Goal: Task Accomplishment & Management: Use online tool/utility

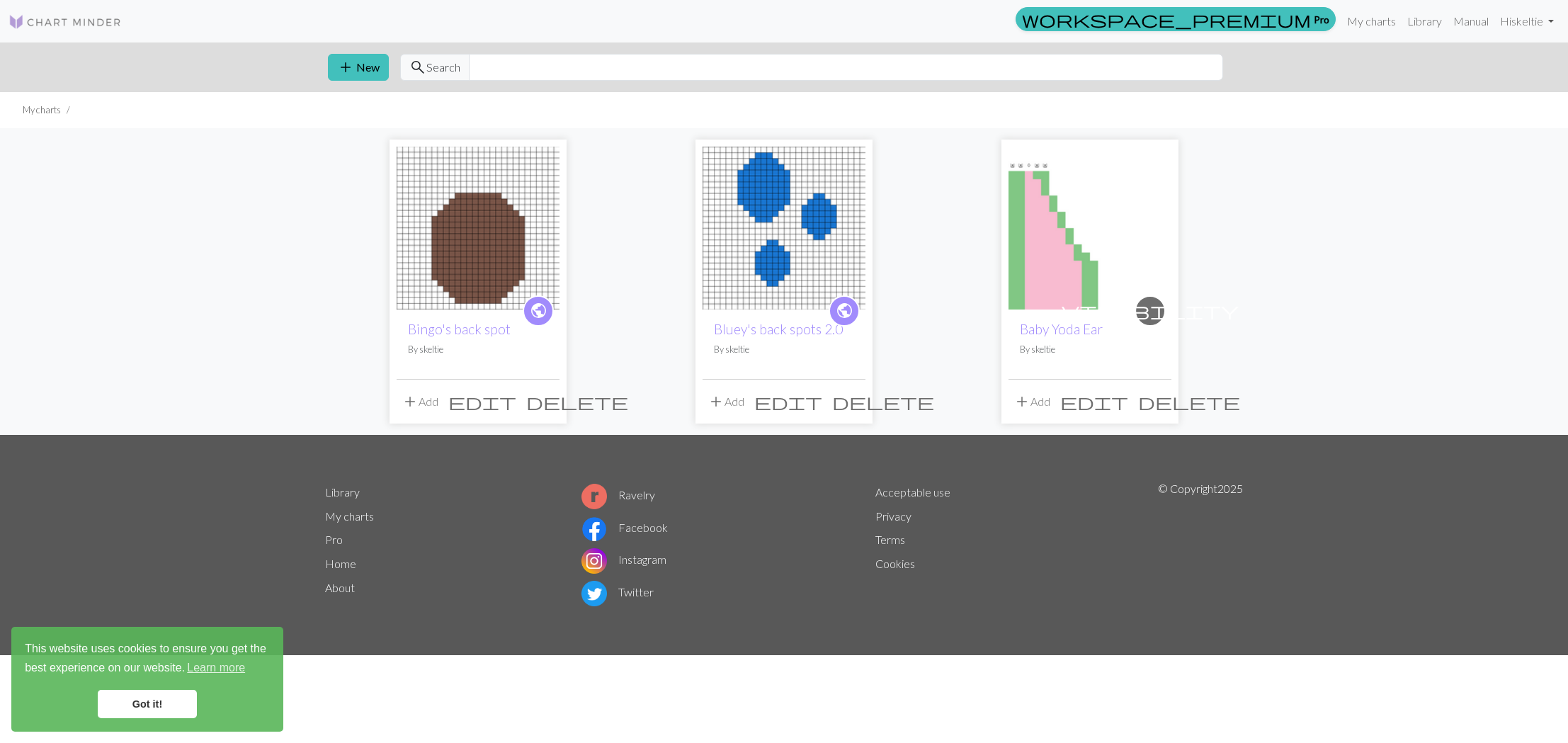
click at [1066, 183] on img at bounding box center [1089, 228] width 163 height 163
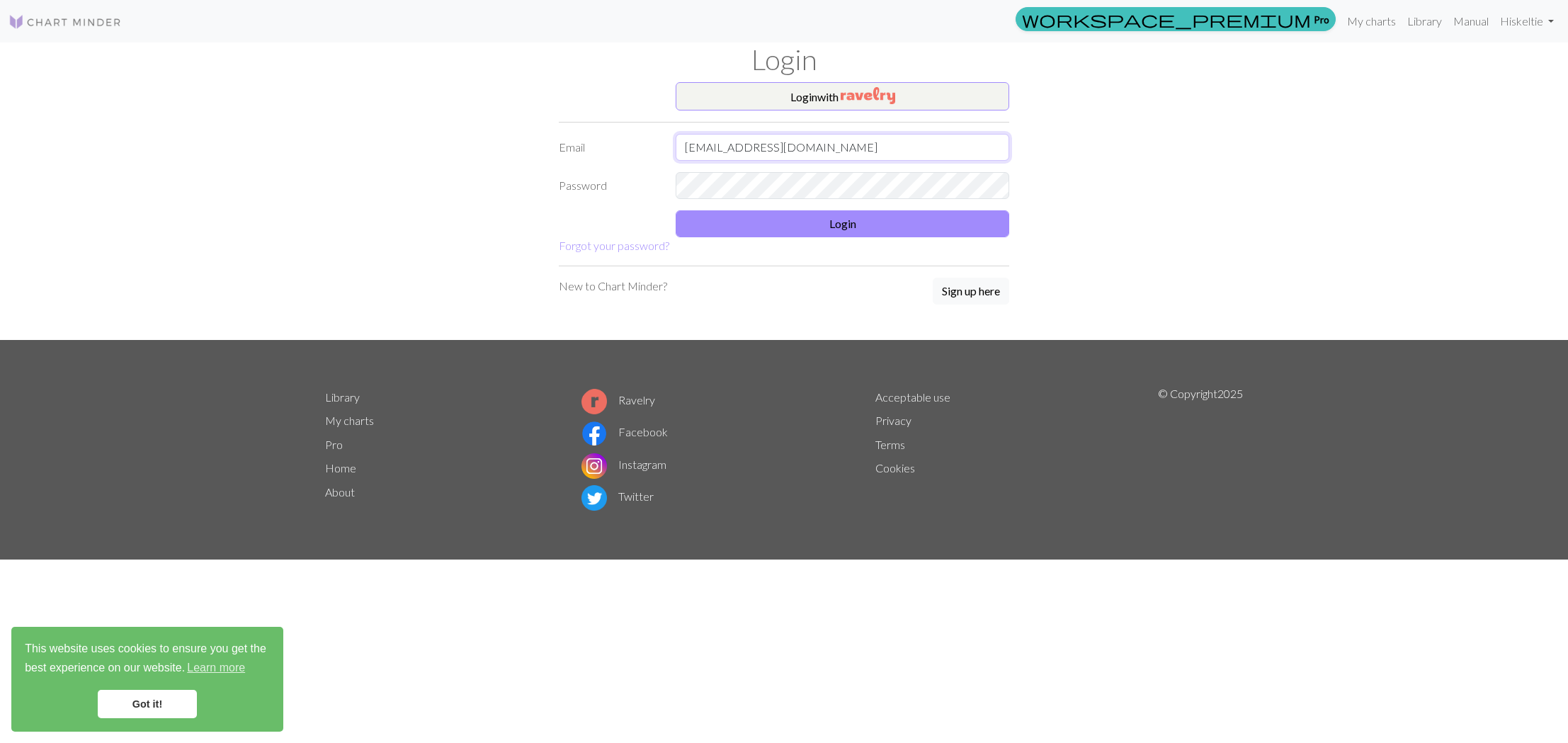
type input "dolyya@gmail.com"
click at [742, 218] on button "Login" at bounding box center [843, 224] width 334 height 27
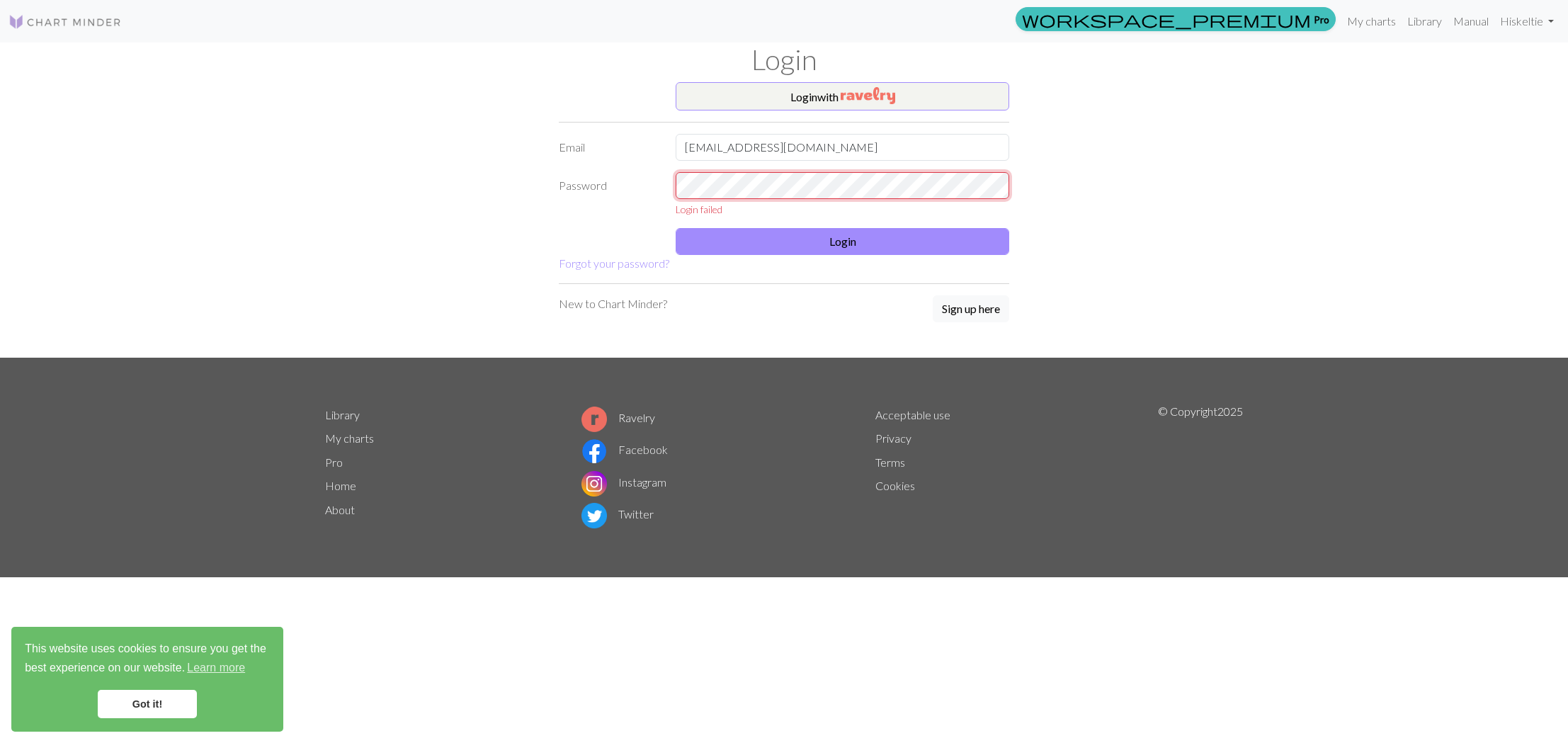
click at [659, 183] on div "Password Login failed" at bounding box center [784, 194] width 468 height 45
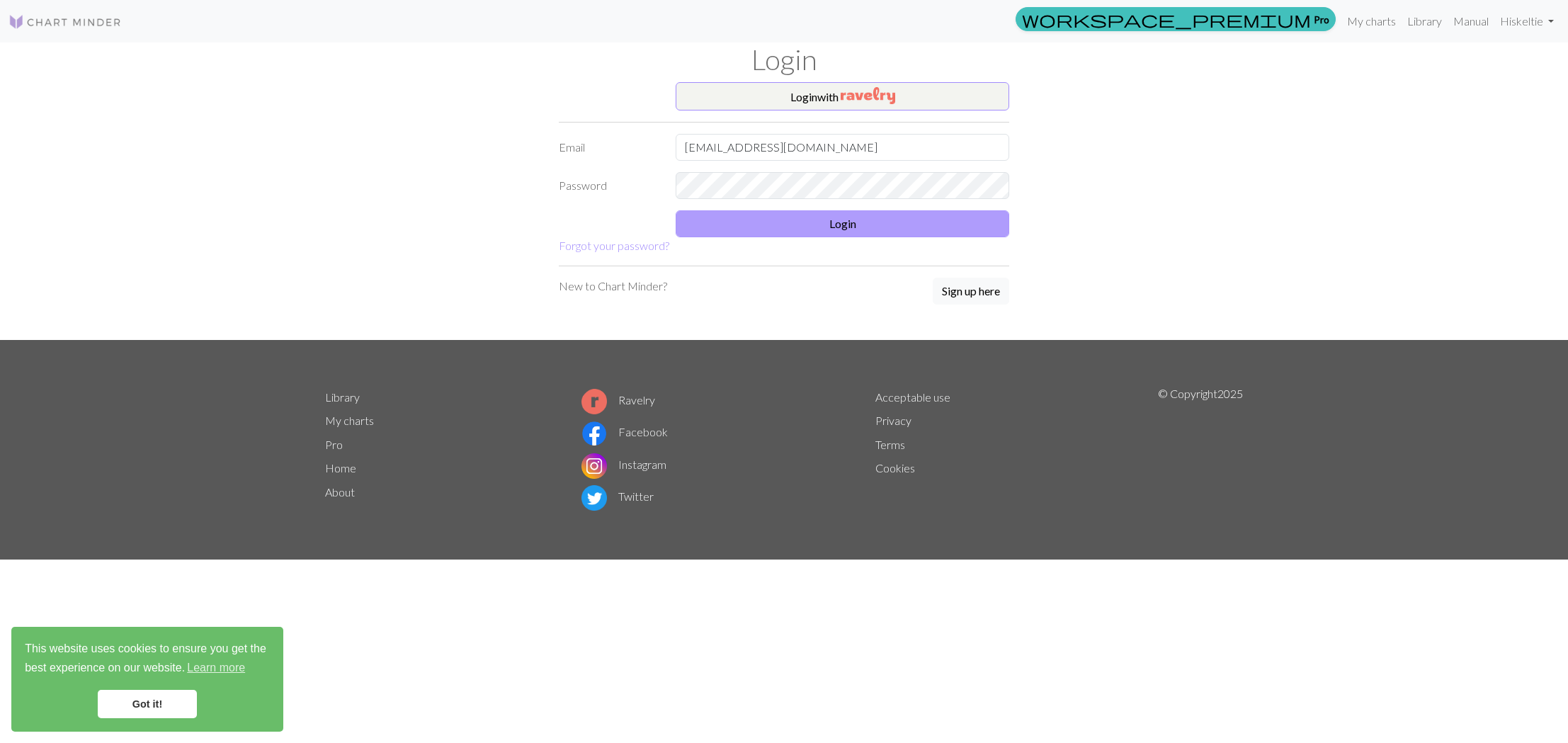
click at [711, 223] on button "Login" at bounding box center [843, 224] width 334 height 27
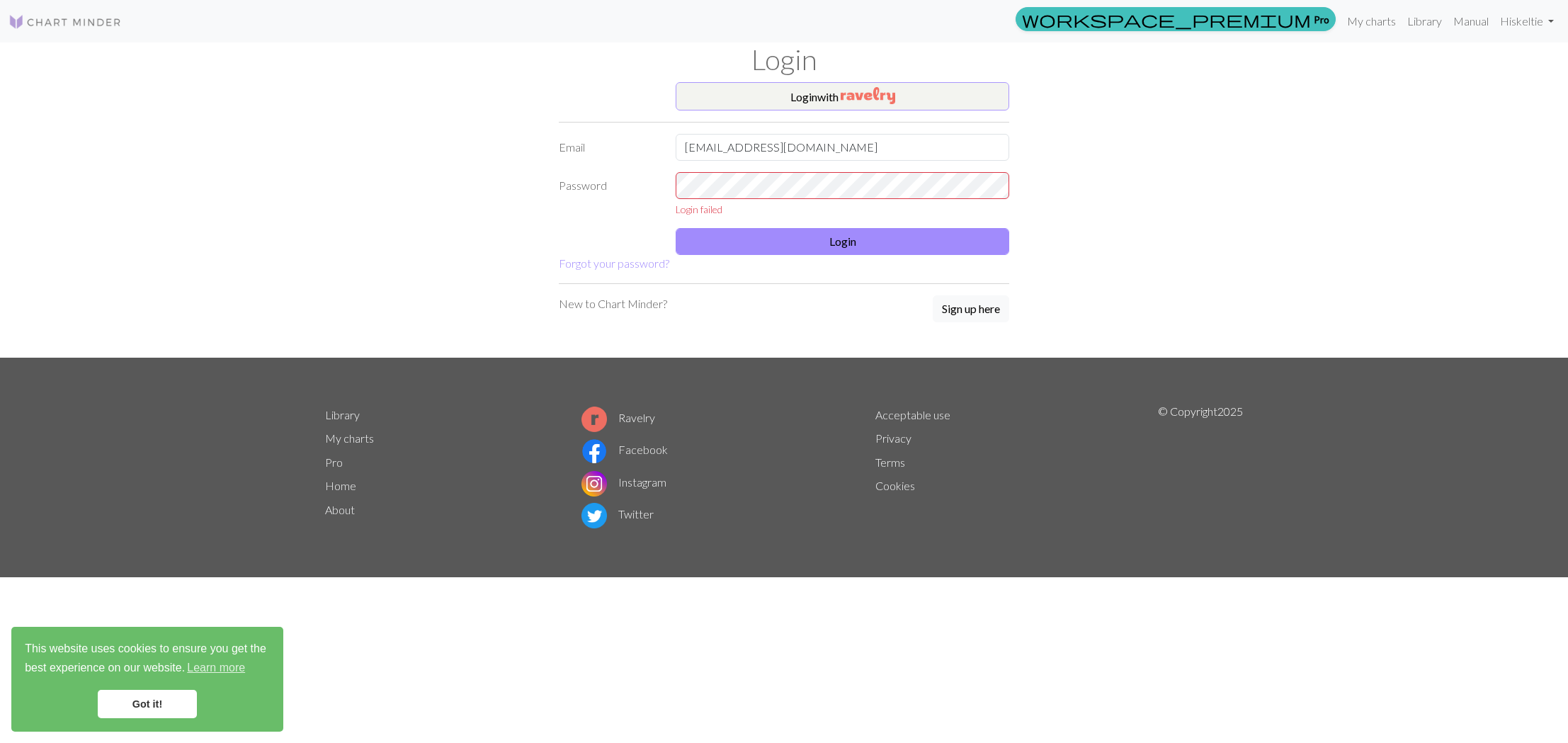
click at [805, 104] on button "Login with" at bounding box center [843, 96] width 334 height 28
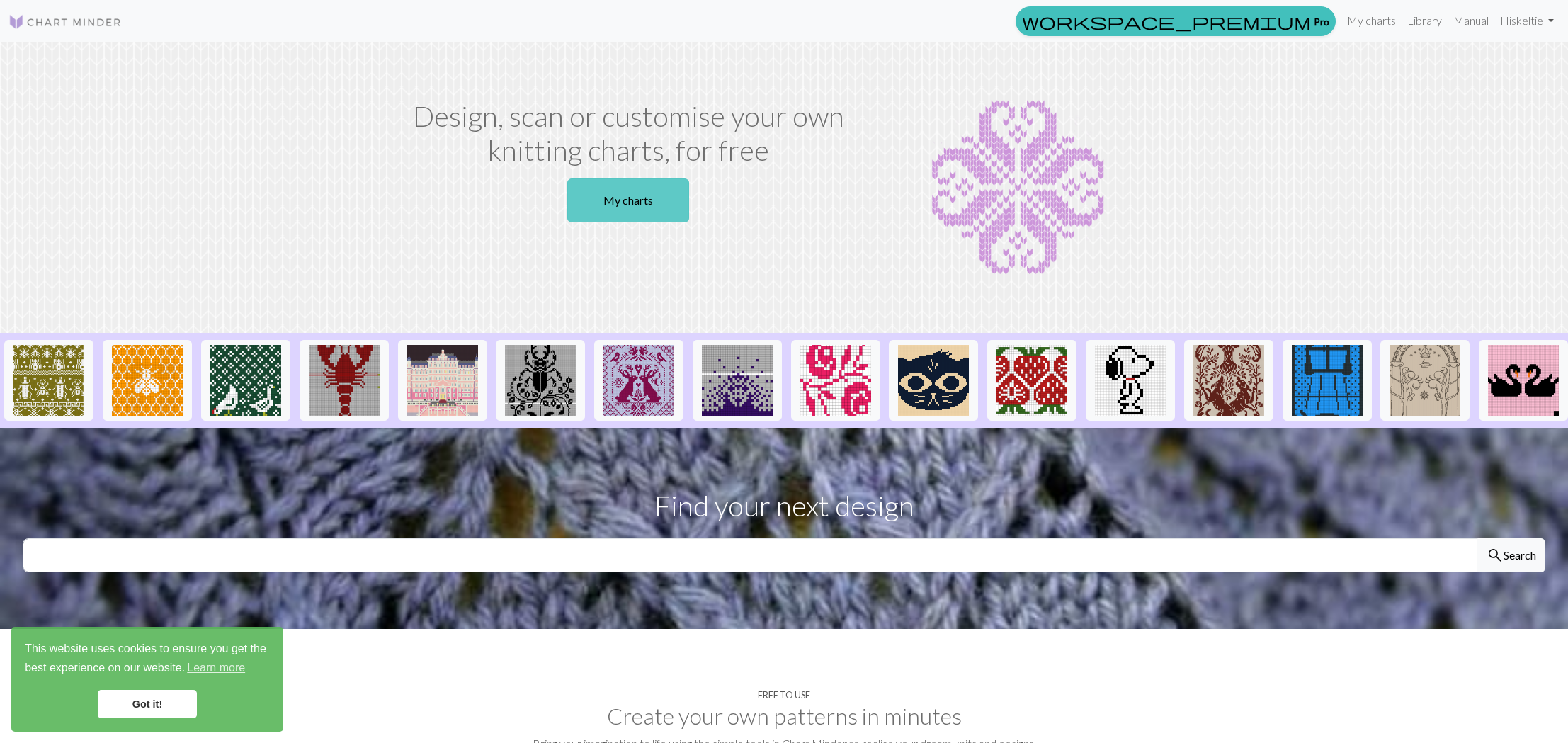
click at [649, 205] on link "My charts" at bounding box center [628, 200] width 122 height 44
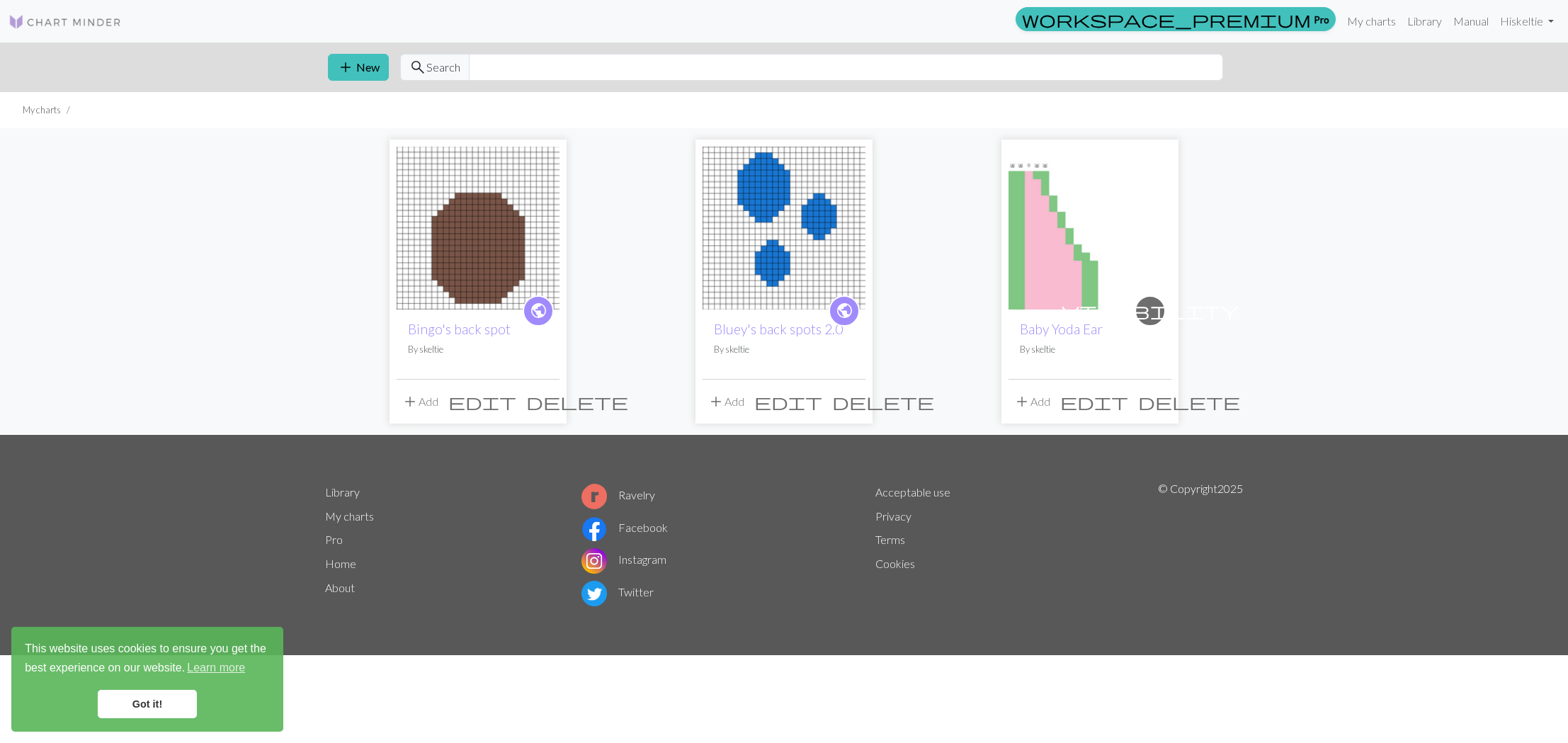
scroll to position [0, 1]
click at [1083, 256] on img at bounding box center [1089, 228] width 163 height 163
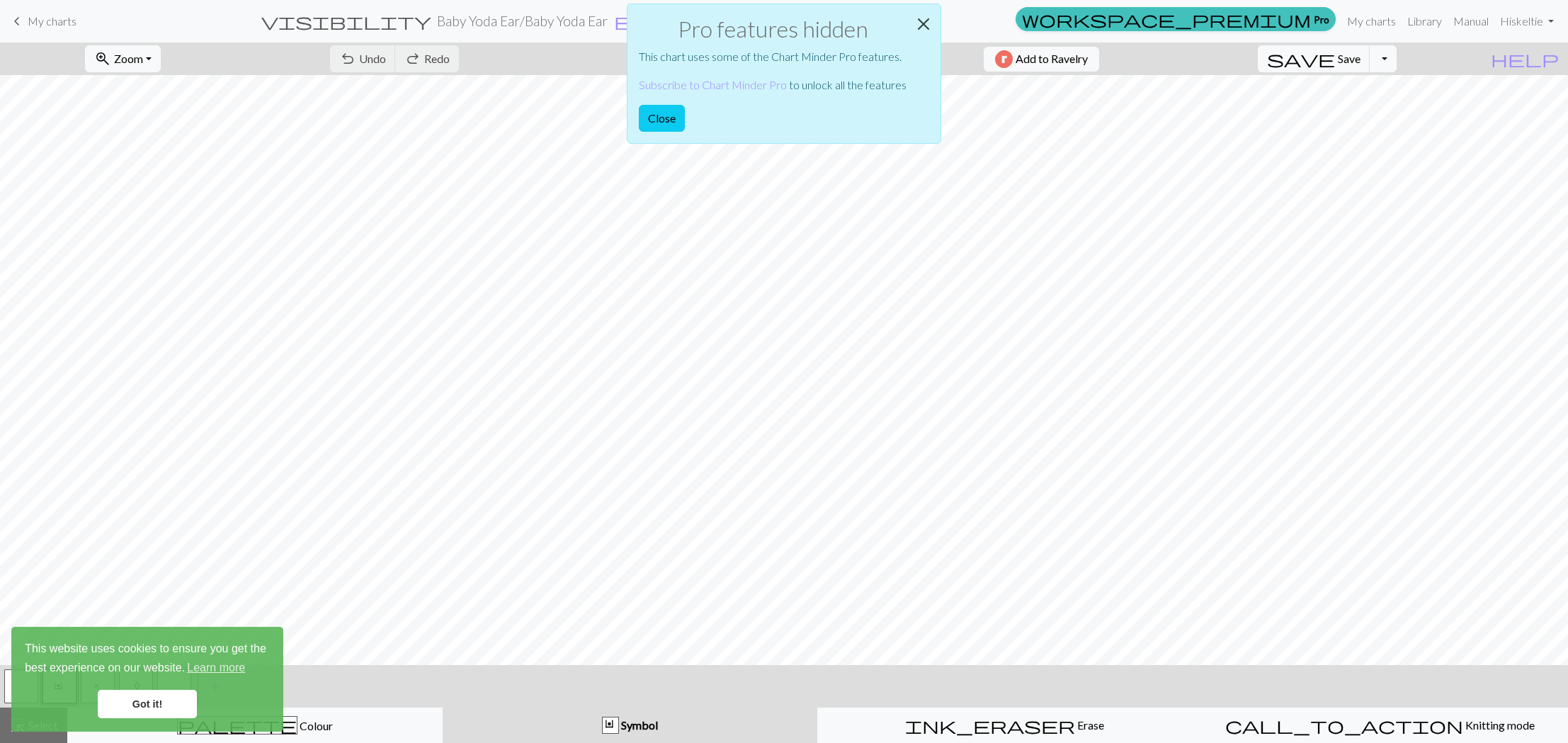
scroll to position [0, 1]
click at [918, 22] on button "Close" at bounding box center [924, 23] width 34 height 40
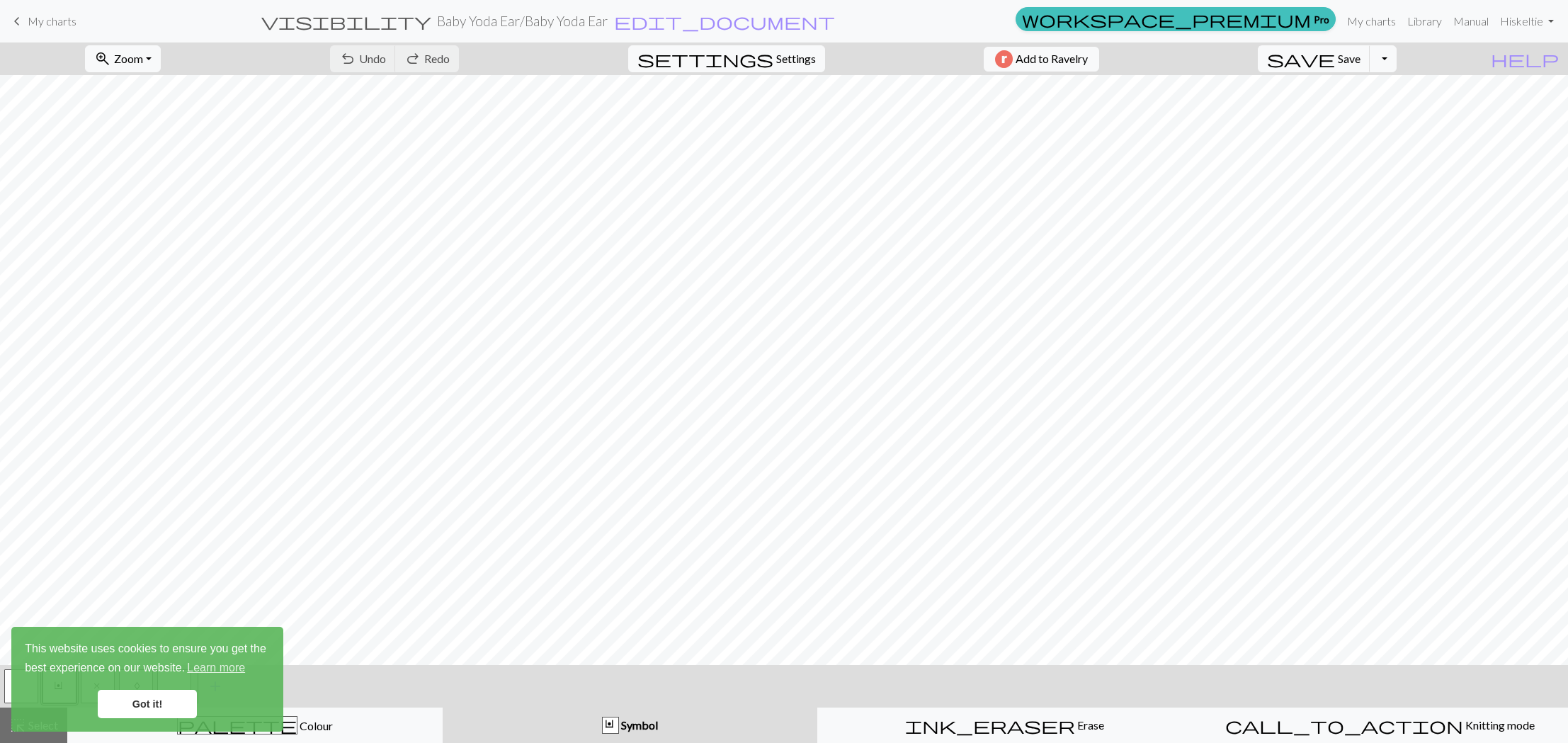
scroll to position [0, 0]
click at [1314, 22] on link "workspace_premium Pro" at bounding box center [1175, 19] width 320 height 24
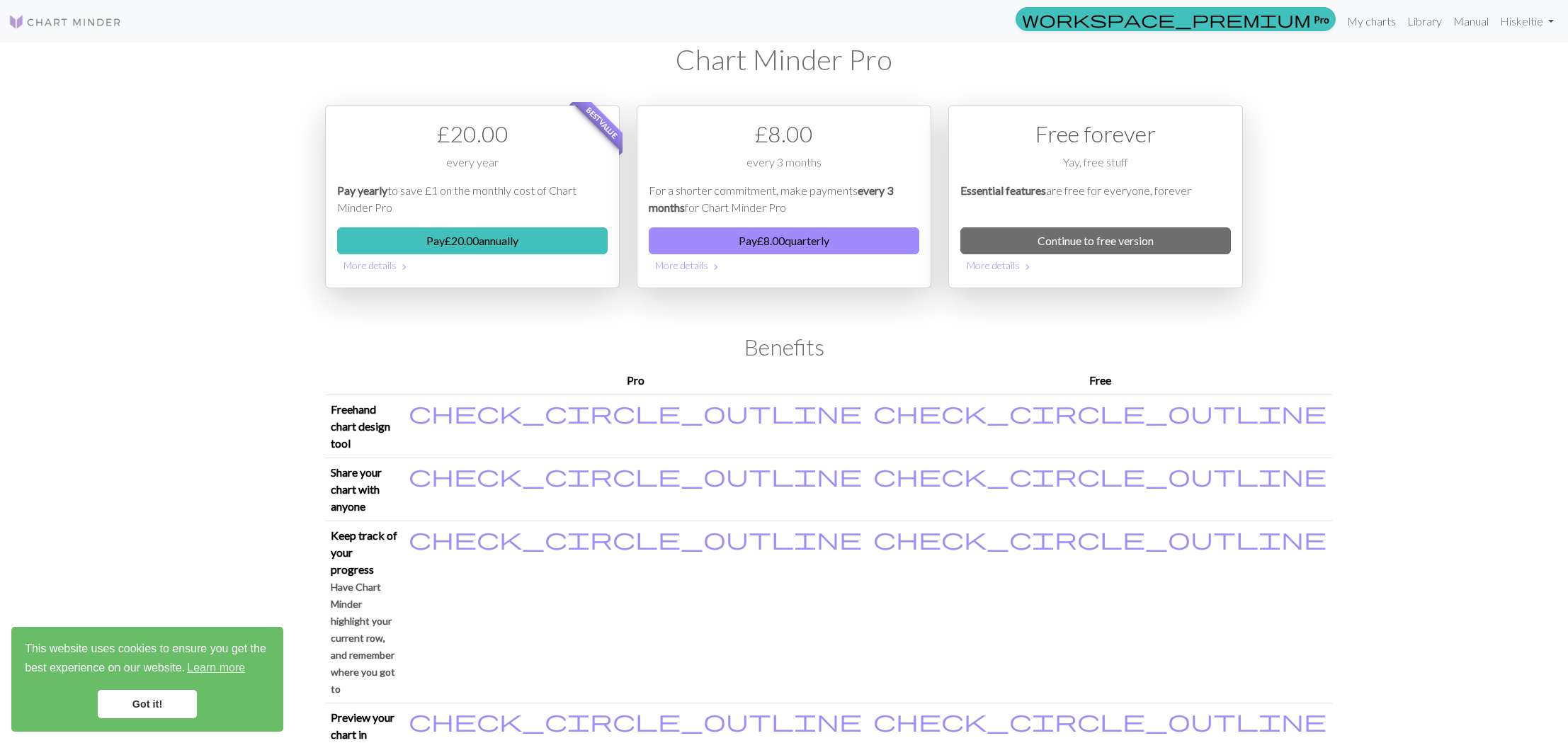
click at [1379, 177] on div "workspace_premium Pro My charts Library Manual Hi skeltie Account settings Logo…" at bounding box center [784, 371] width 1568 height 743
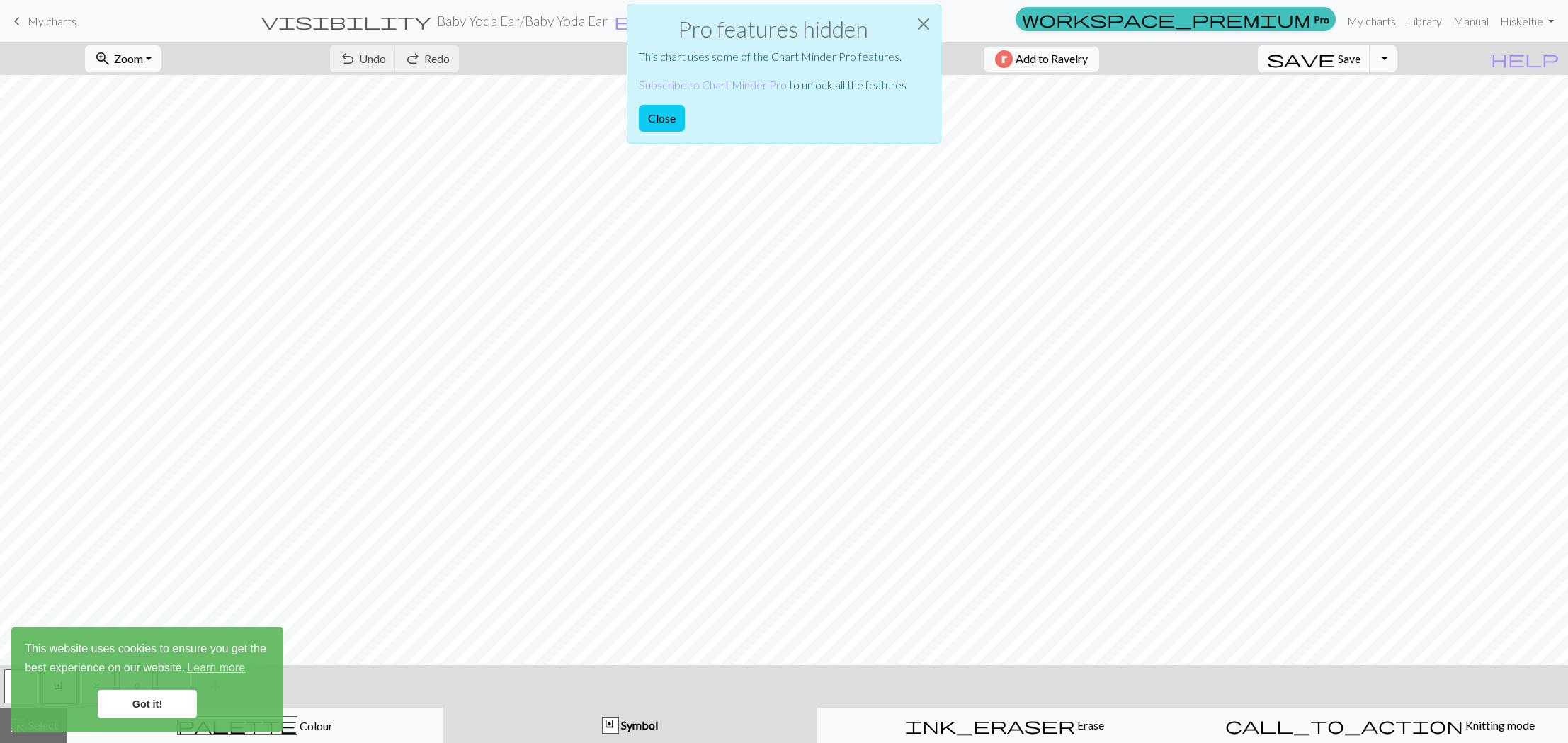
click at [1429, 24] on div "Pro features hidden This chart uses some of the Chart Minder Pro features. Subs…" at bounding box center [784, 77] width 1568 height 155
click at [918, 23] on button "Close" at bounding box center [924, 23] width 34 height 40
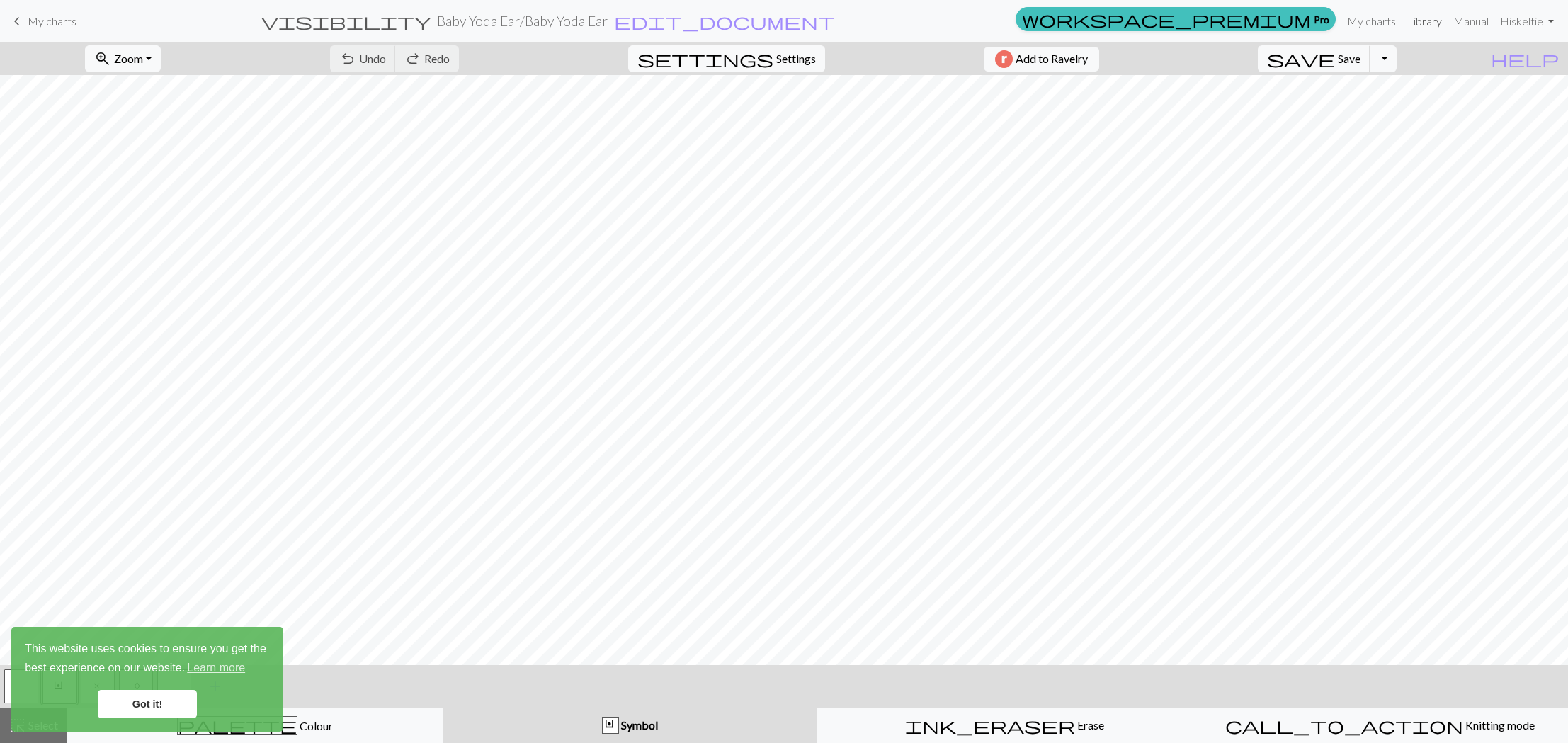
click at [1413, 19] on link "Library" at bounding box center [1425, 21] width 46 height 28
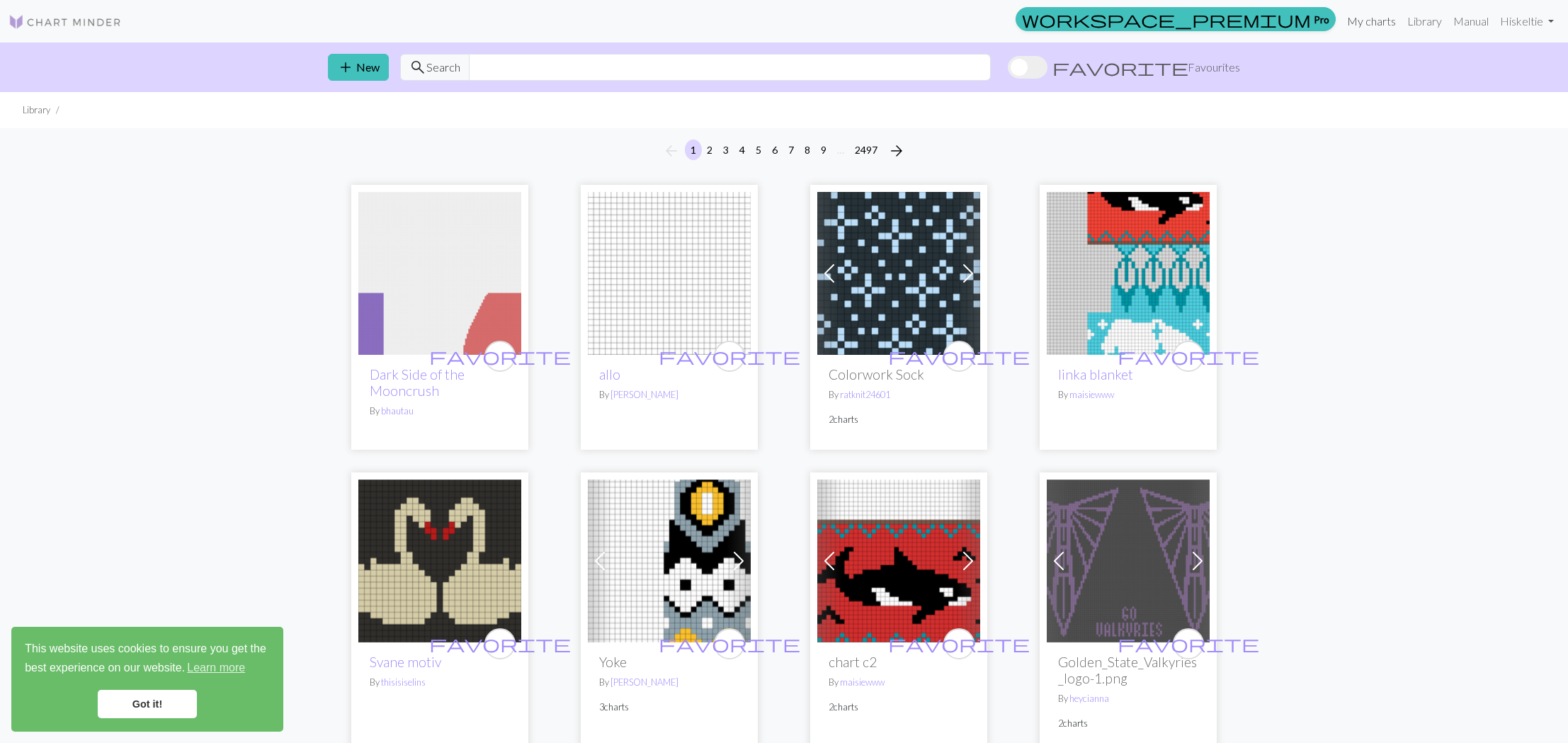
click at [1369, 21] on link "My charts" at bounding box center [1371, 21] width 60 height 28
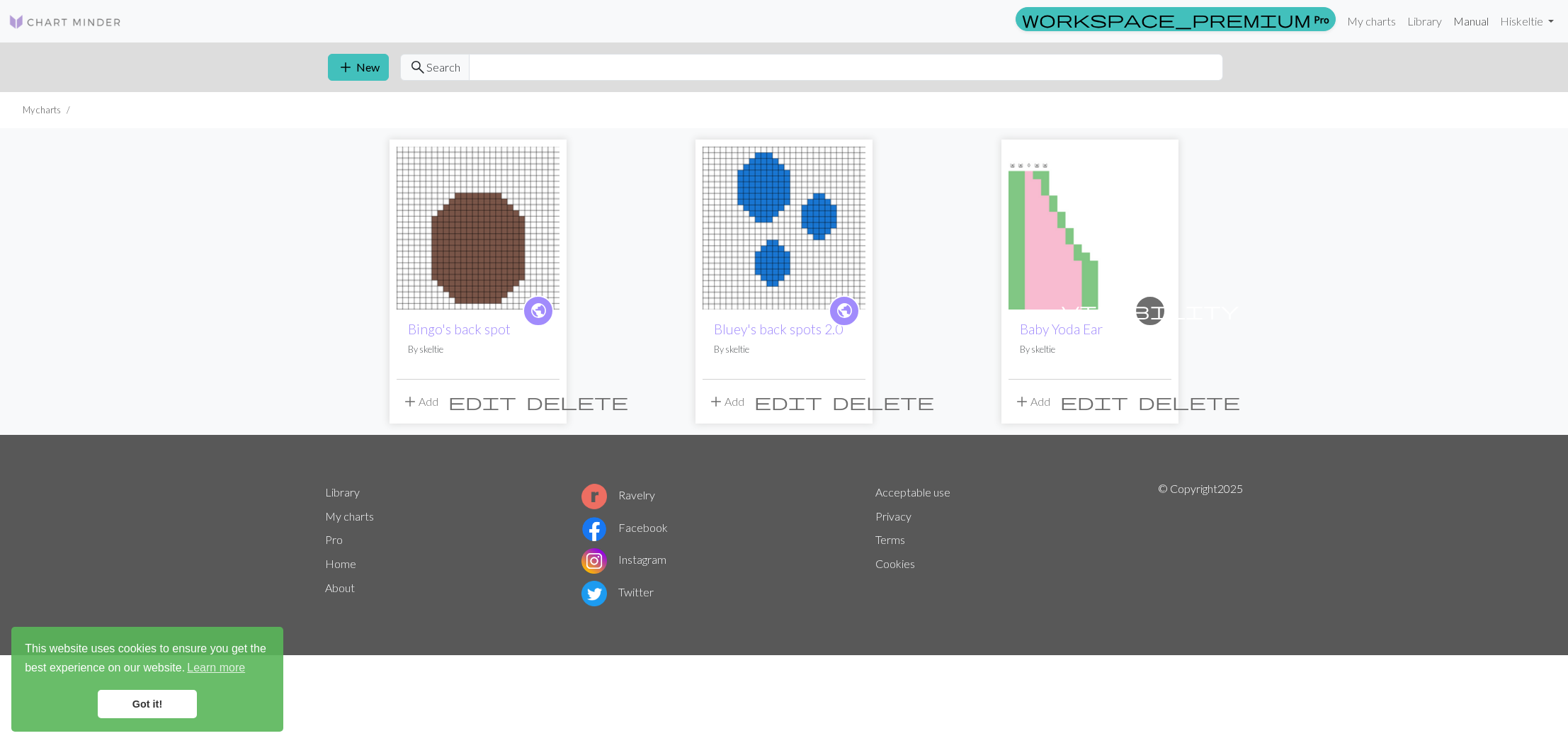
click at [1475, 19] on link "Manual" at bounding box center [1471, 21] width 47 height 28
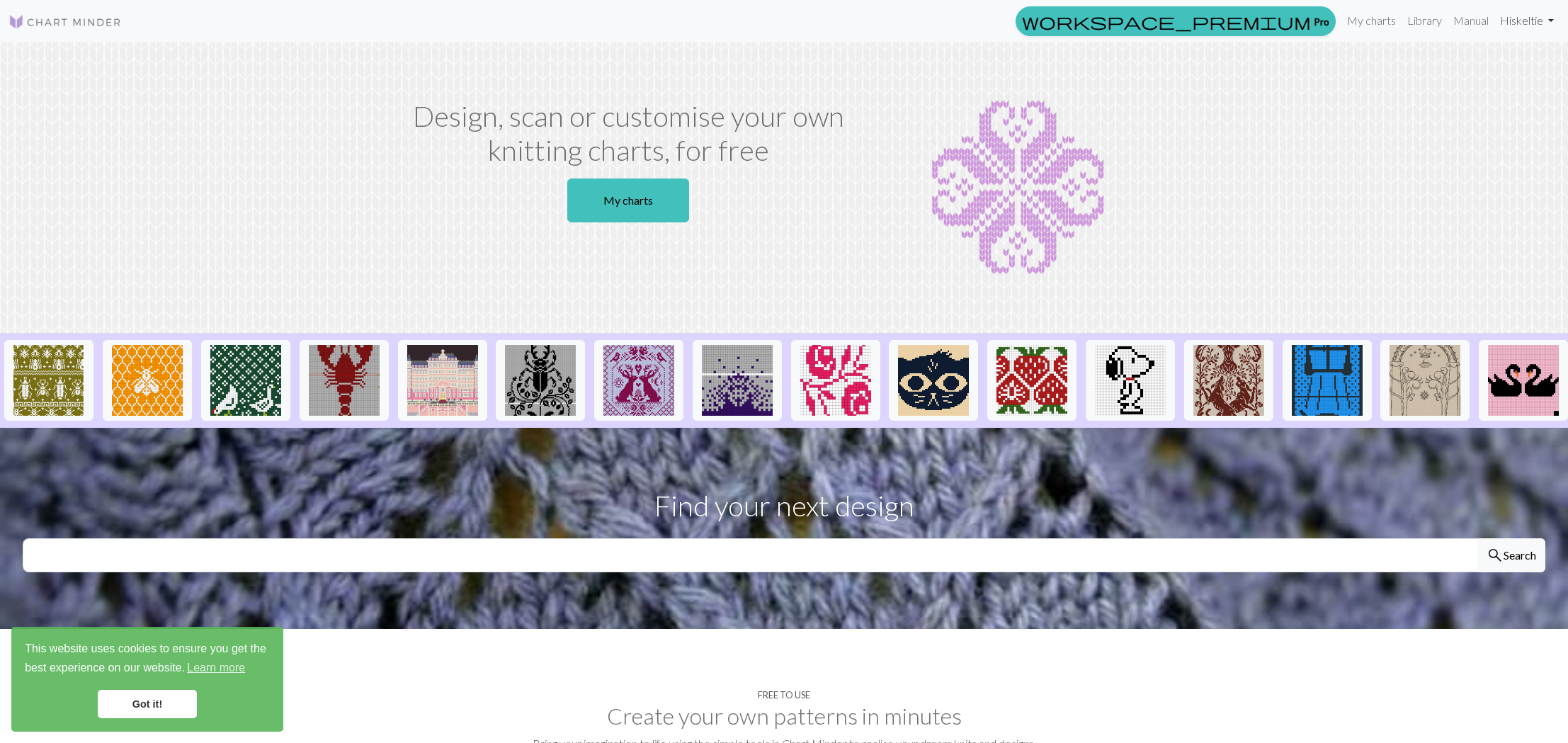
click at [1536, 19] on link "Hi skeltie" at bounding box center [1527, 20] width 65 height 28
click at [1466, 65] on link "Account settings" at bounding box center [1502, 61] width 92 height 28
click at [1468, 20] on link "Manual" at bounding box center [1471, 21] width 47 height 28
click at [1459, 20] on link "Manual" at bounding box center [1471, 20] width 47 height 28
click at [1543, 23] on link "Hi skeltie" at bounding box center [1527, 20] width 65 height 28
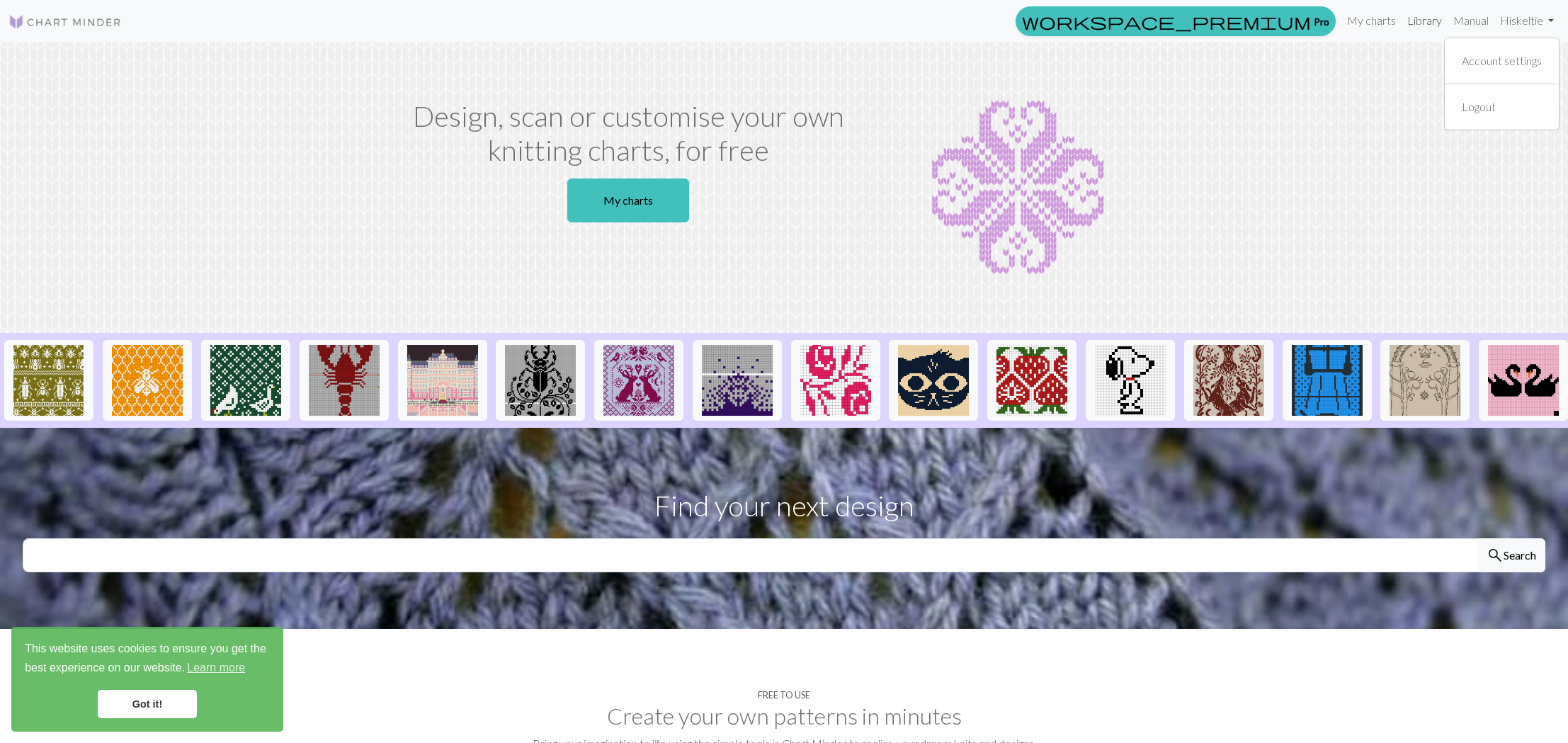
click at [1418, 22] on link "Library" at bounding box center [1425, 20] width 46 height 28
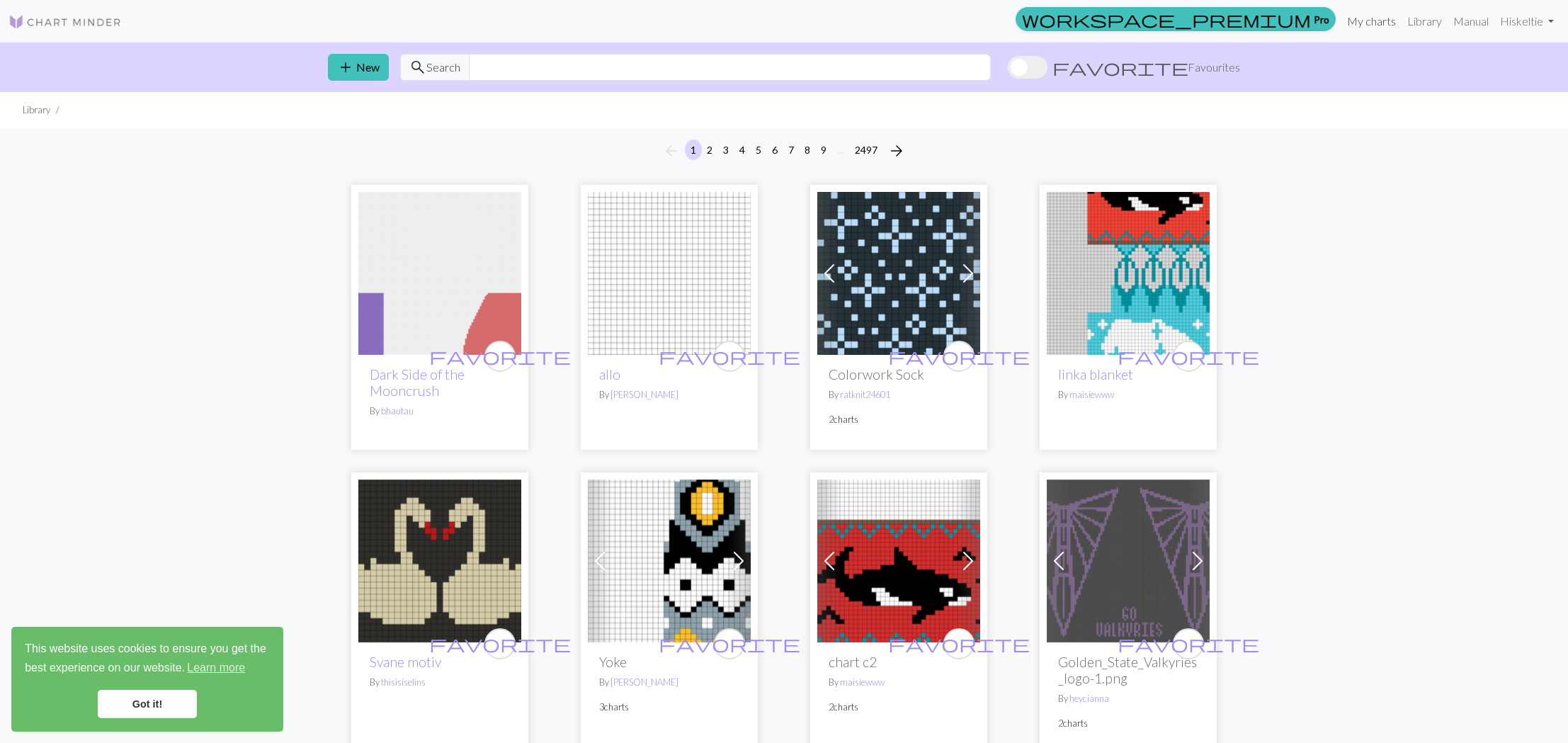
click at [1369, 19] on link "My charts" at bounding box center [1371, 21] width 60 height 28
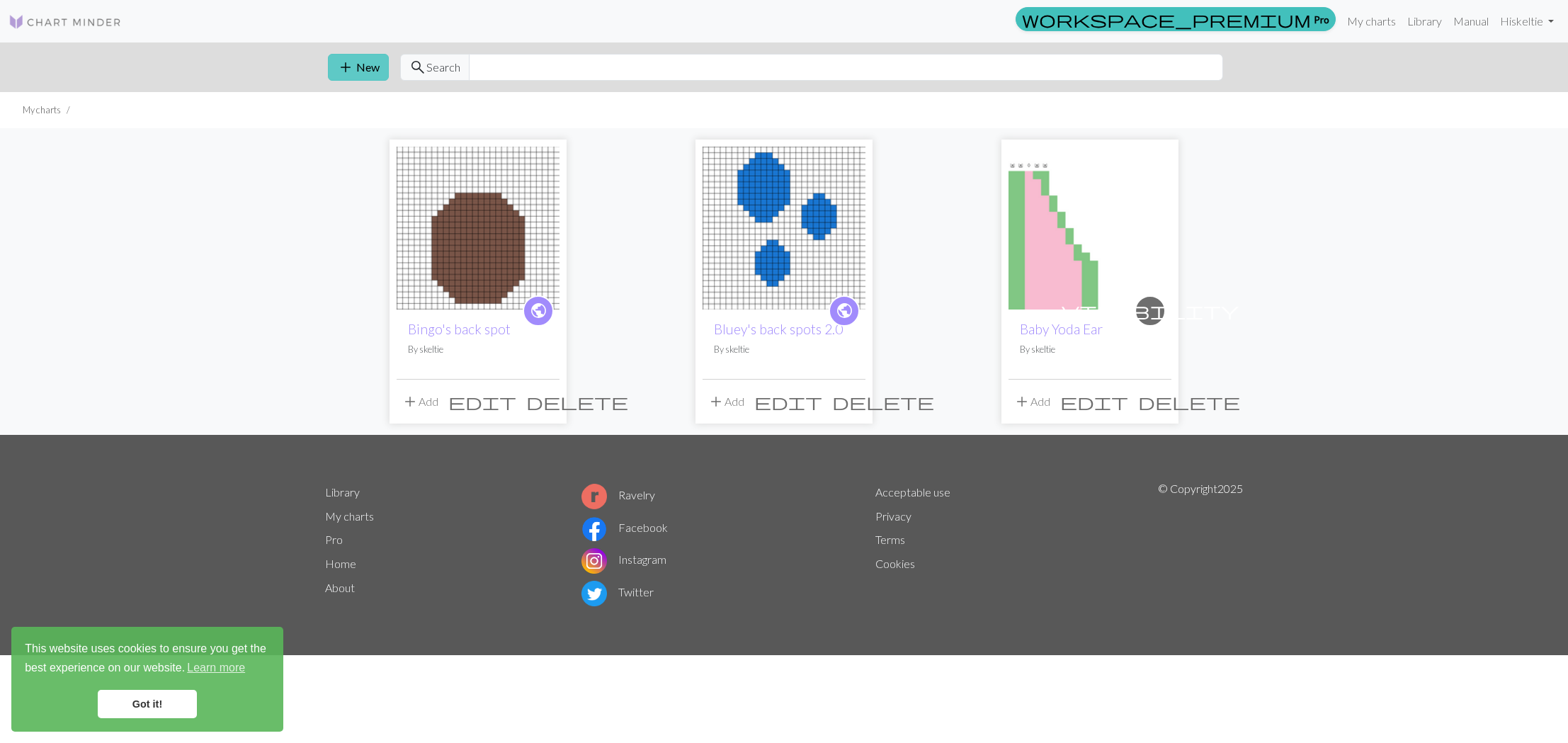
click at [355, 67] on button "add New" at bounding box center [358, 66] width 61 height 27
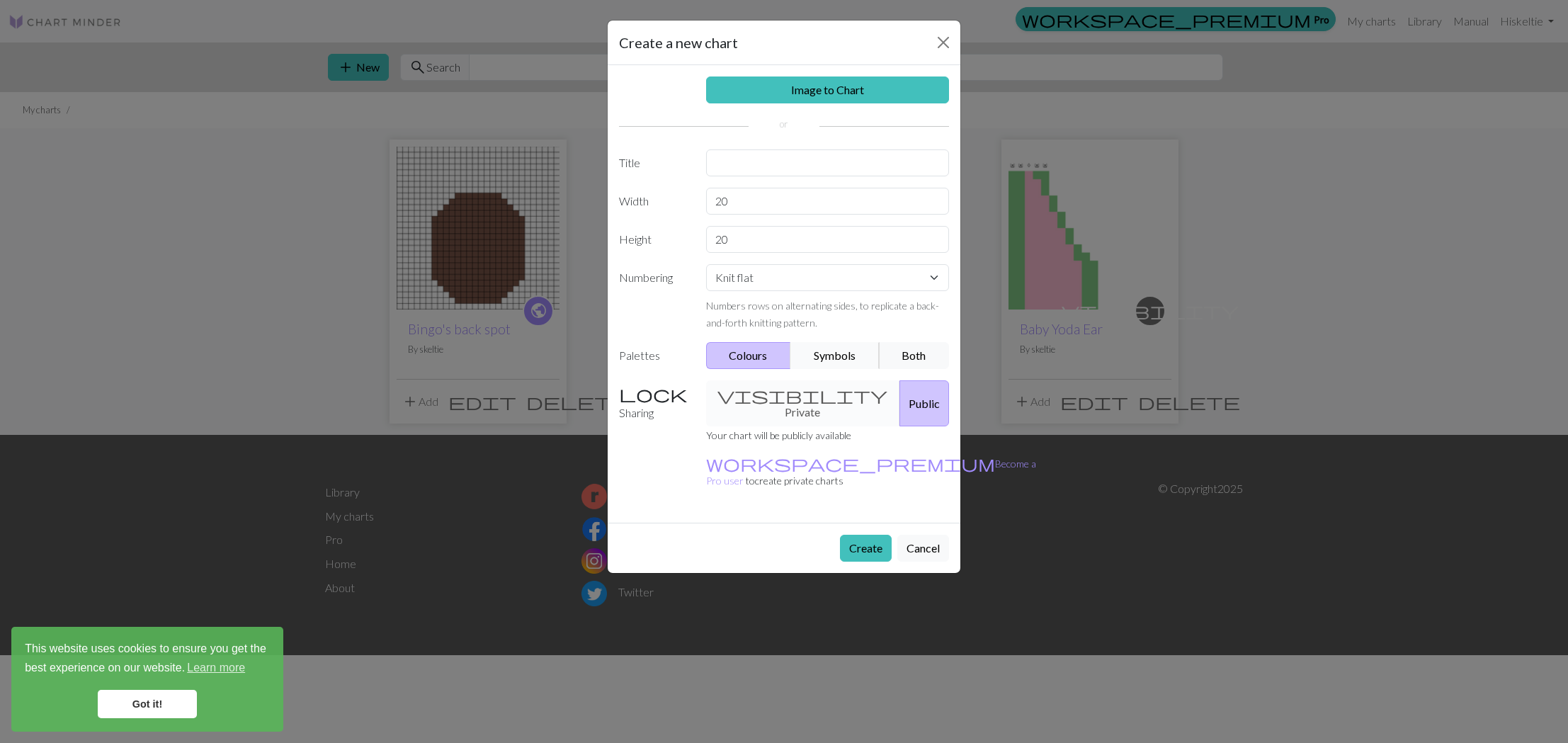
click at [817, 351] on button "Symbols" at bounding box center [835, 355] width 89 height 27
click at [908, 361] on button "Both" at bounding box center [914, 355] width 70 height 27
click at [871, 535] on button "Create" at bounding box center [865, 548] width 52 height 27
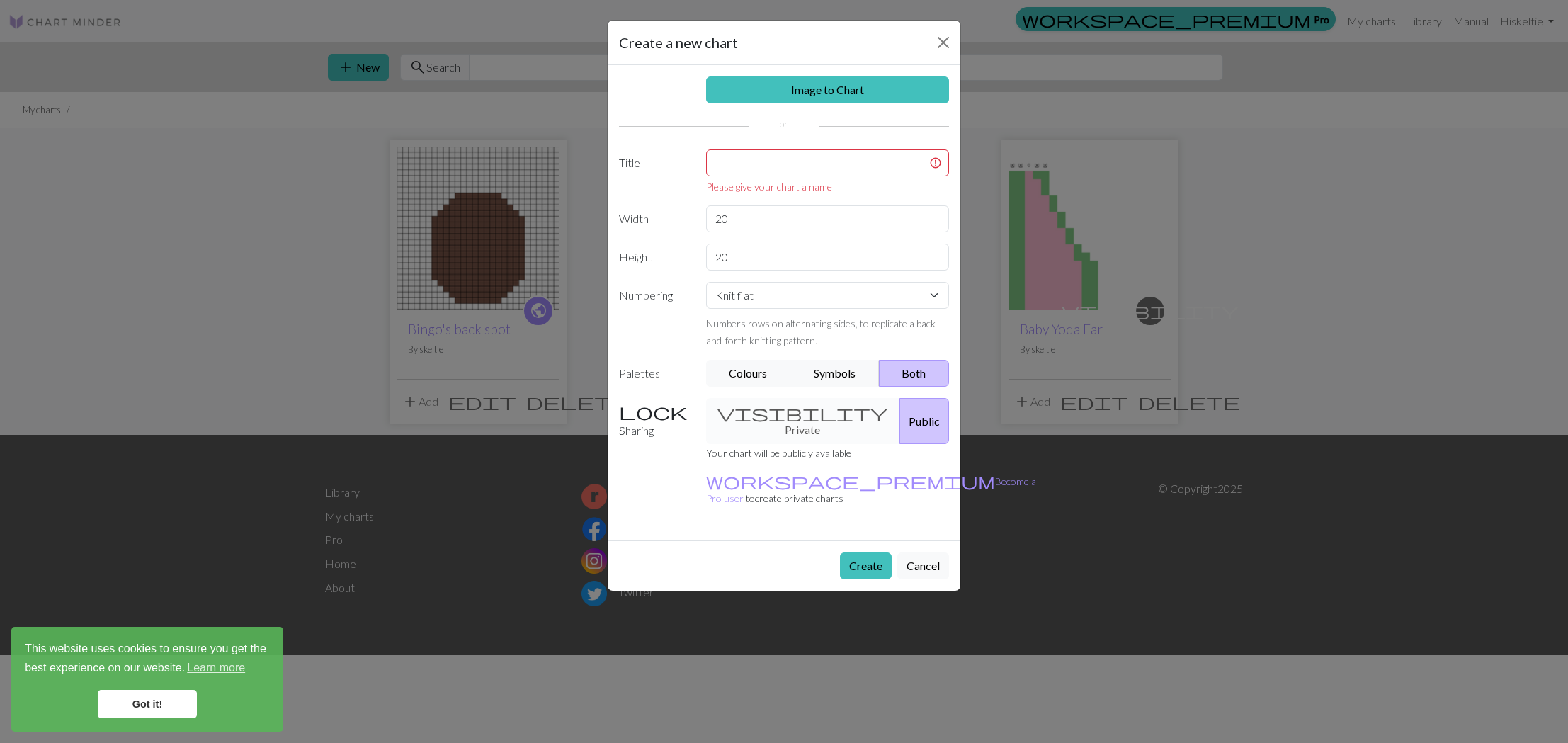
drag, startPoint x: 744, startPoint y: 147, endPoint x: 738, endPoint y: 164, distance: 18.0
click at [739, 160] on div "Image to Chart Title Please give your chart a name Width 20 Height 20 Numbering…" at bounding box center [784, 302] width 352 height 475
click at [739, 169] on input "text" at bounding box center [827, 162] width 244 height 27
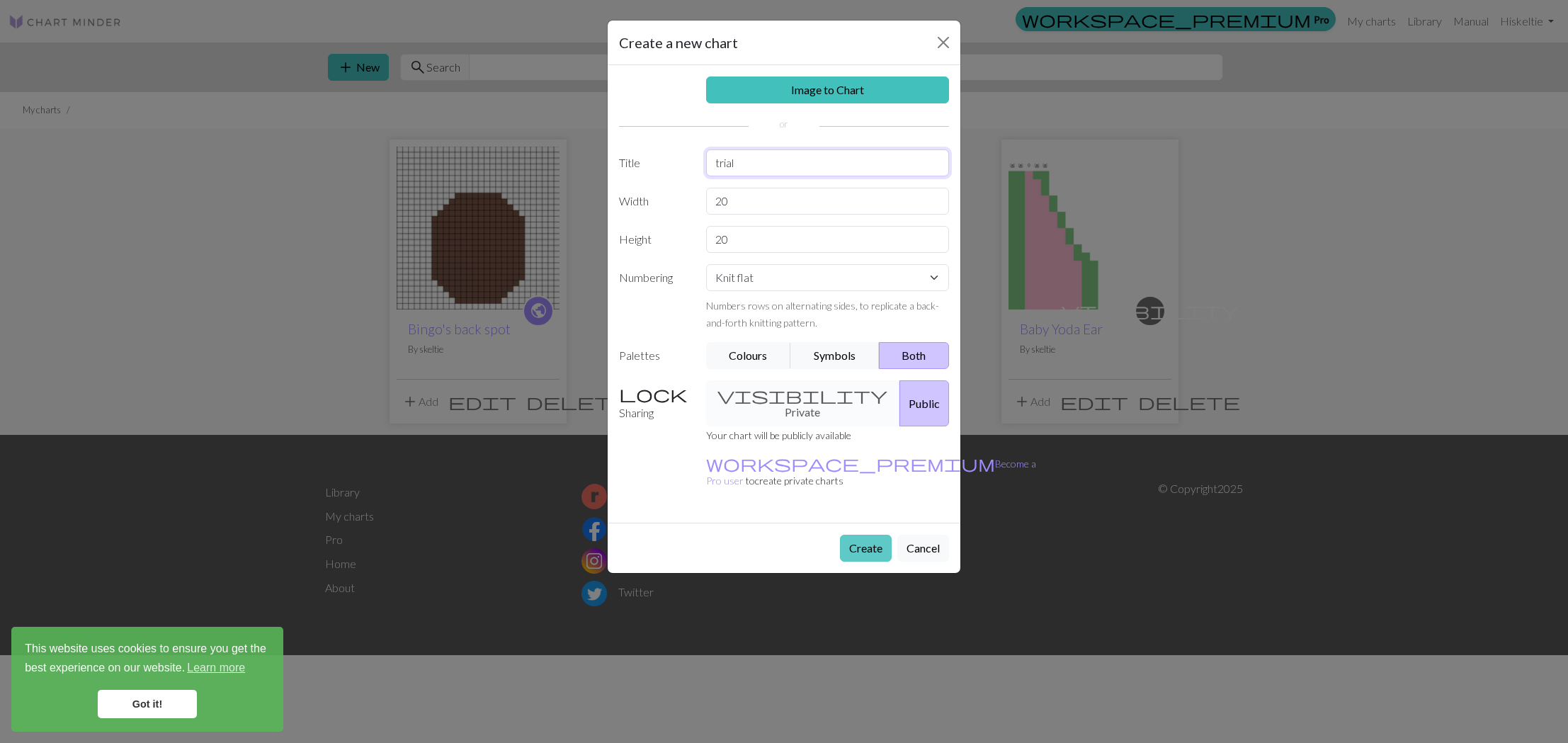
type input "trial"
click at [868, 535] on button "Create" at bounding box center [865, 548] width 52 height 27
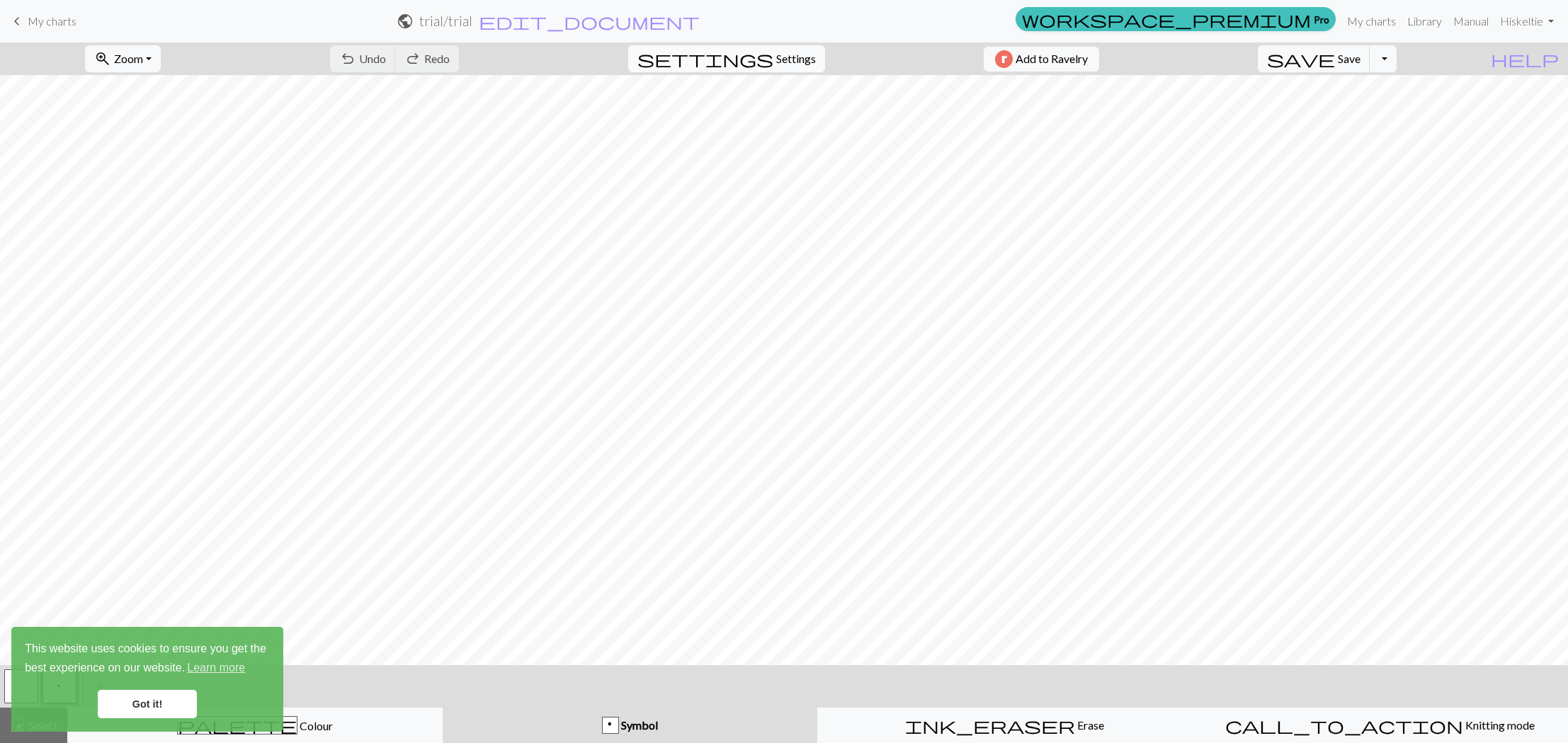
scroll to position [1, 0]
click at [787, 64] on span "Settings" at bounding box center [796, 58] width 40 height 17
select select "aran"
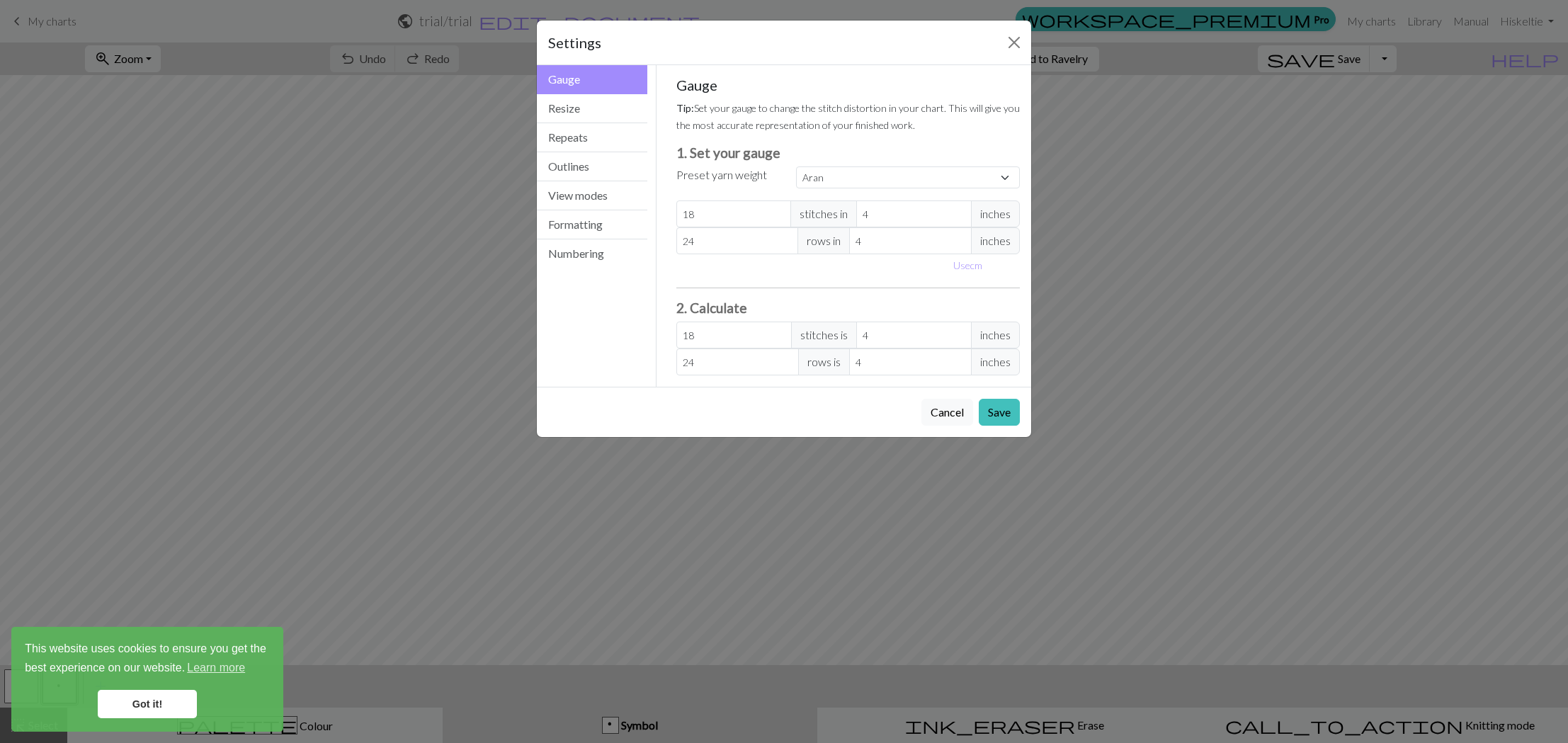
click at [1128, 237] on div "Settings Gauge Gauge Resize Repeats Outlines View modes Formatting Numbering Ga…" at bounding box center [784, 371] width 1568 height 743
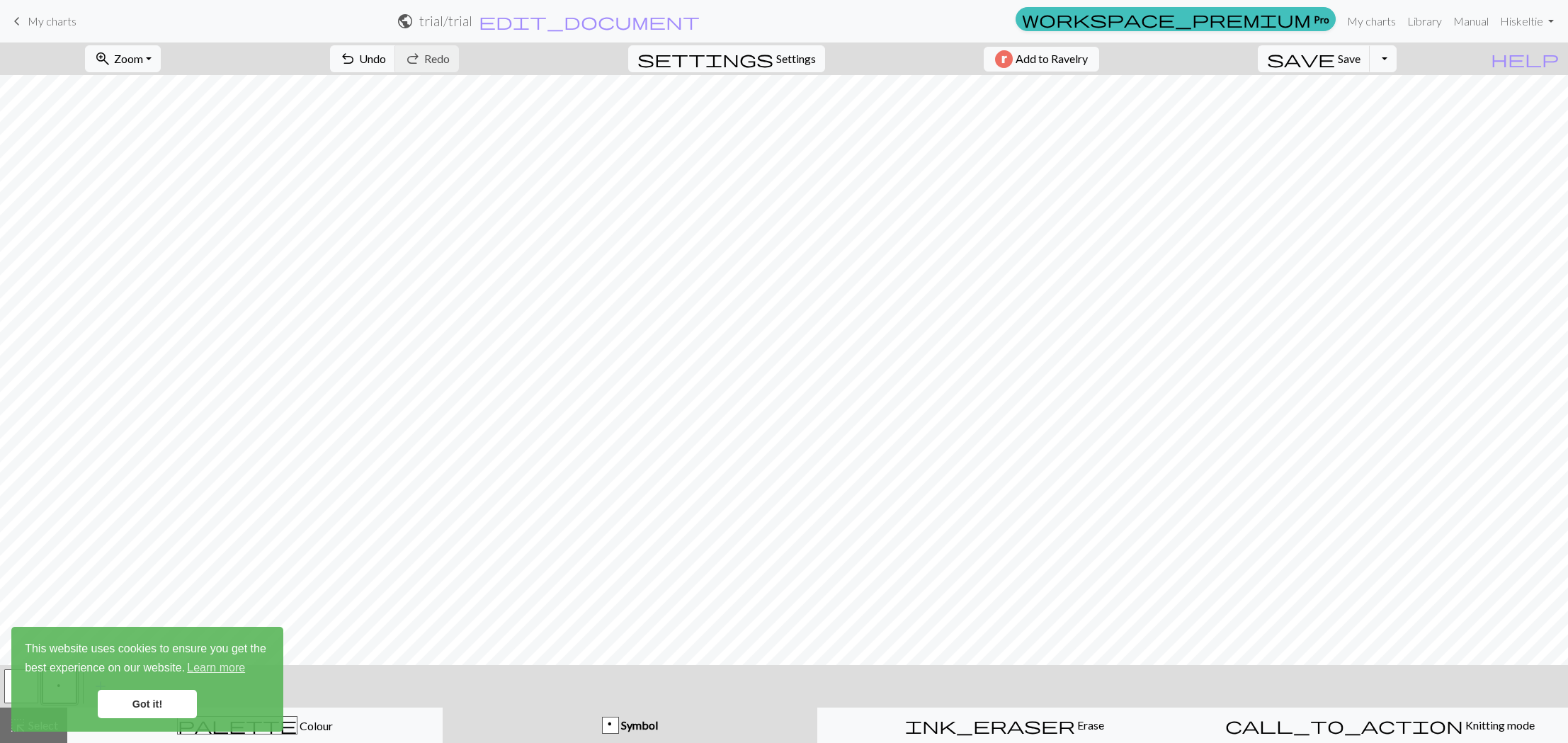
scroll to position [0, 0]
click at [357, 50] on span "undo" at bounding box center [348, 58] width 17 height 19
click at [1549, 56] on span "help" at bounding box center [1525, 58] width 68 height 19
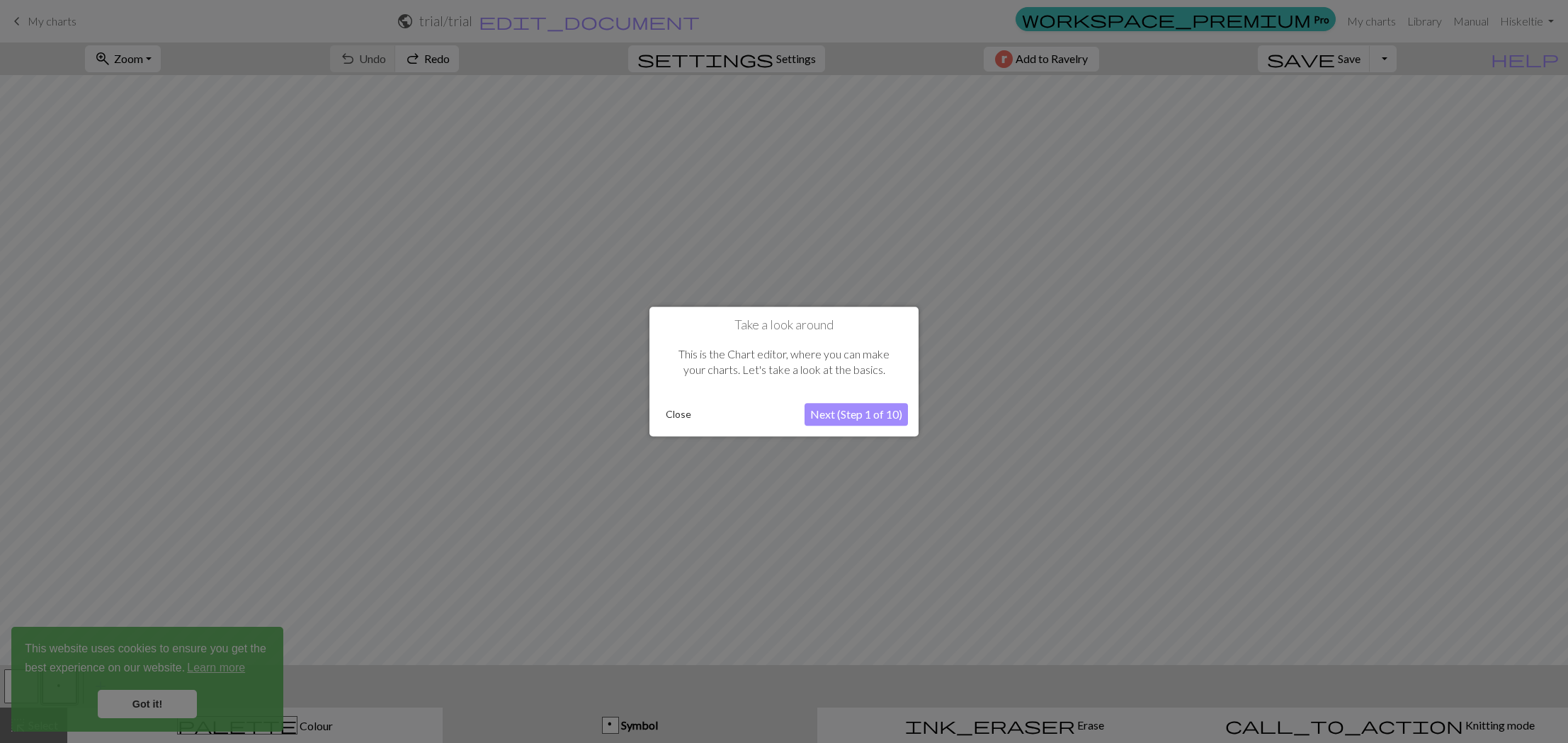
click at [869, 418] on button "Next (Step 1 of 10)" at bounding box center [857, 414] width 104 height 23
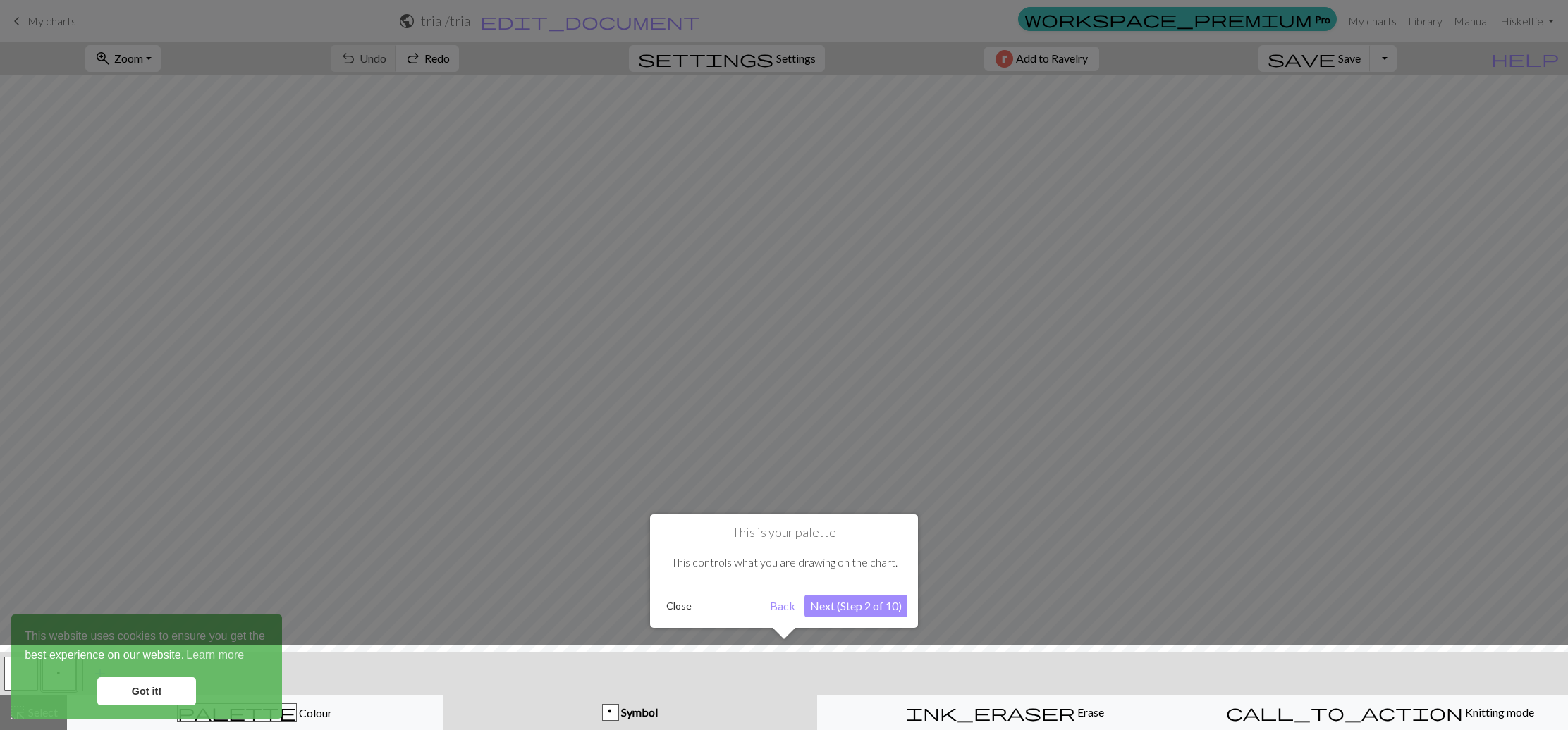
click at [161, 688] on div at bounding box center [783, 692] width 1582 height 92
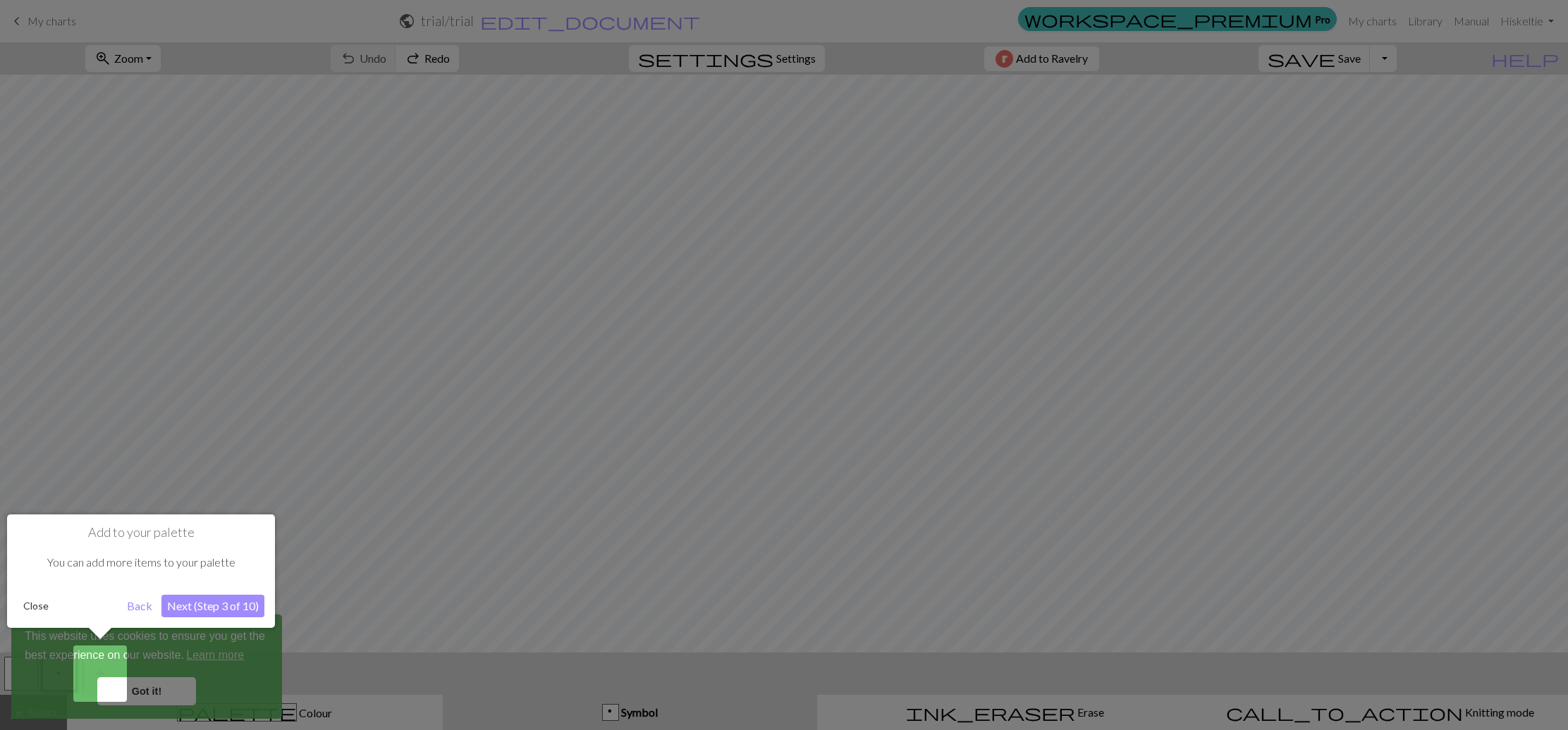
click at [38, 605] on button "Close" at bounding box center [35, 606] width 36 height 21
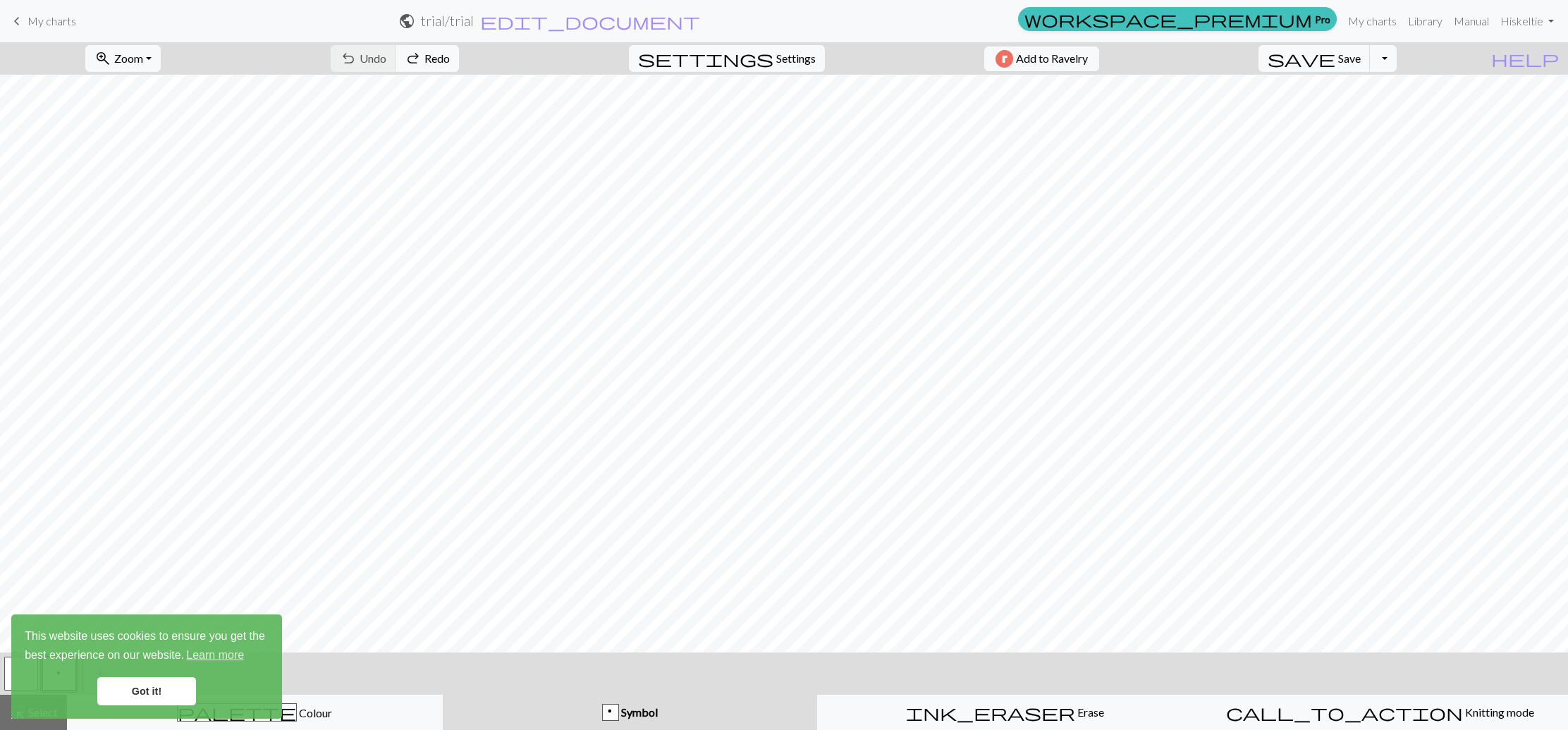
drag, startPoint x: 152, startPoint y: 696, endPoint x: 160, endPoint y: 696, distance: 8.0
click at [152, 696] on link "Got it!" at bounding box center [147, 691] width 98 height 28
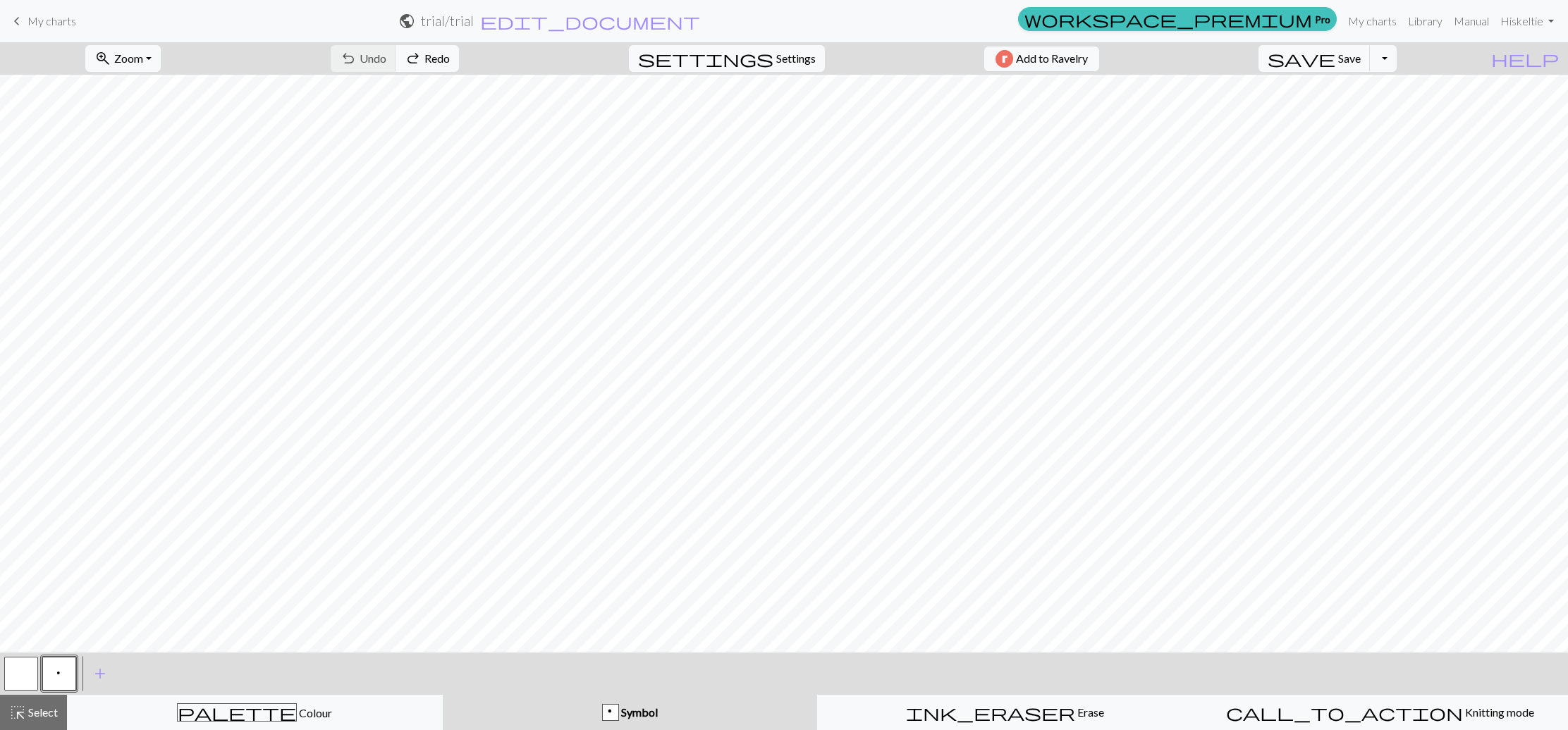
click at [610, 714] on div "p" at bounding box center [610, 713] width 15 height 17
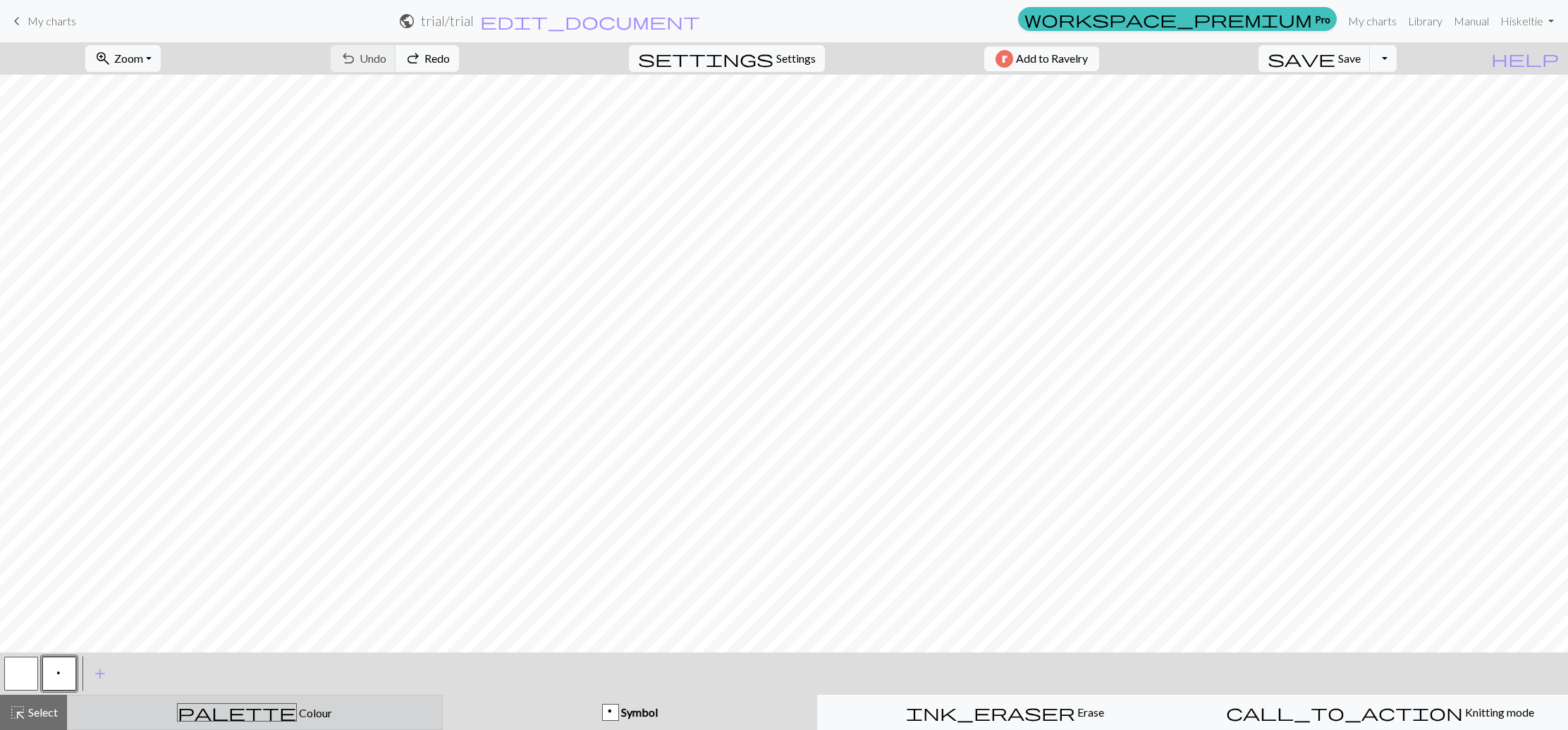
click at [297, 708] on span "Colour" at bounding box center [315, 713] width 35 height 14
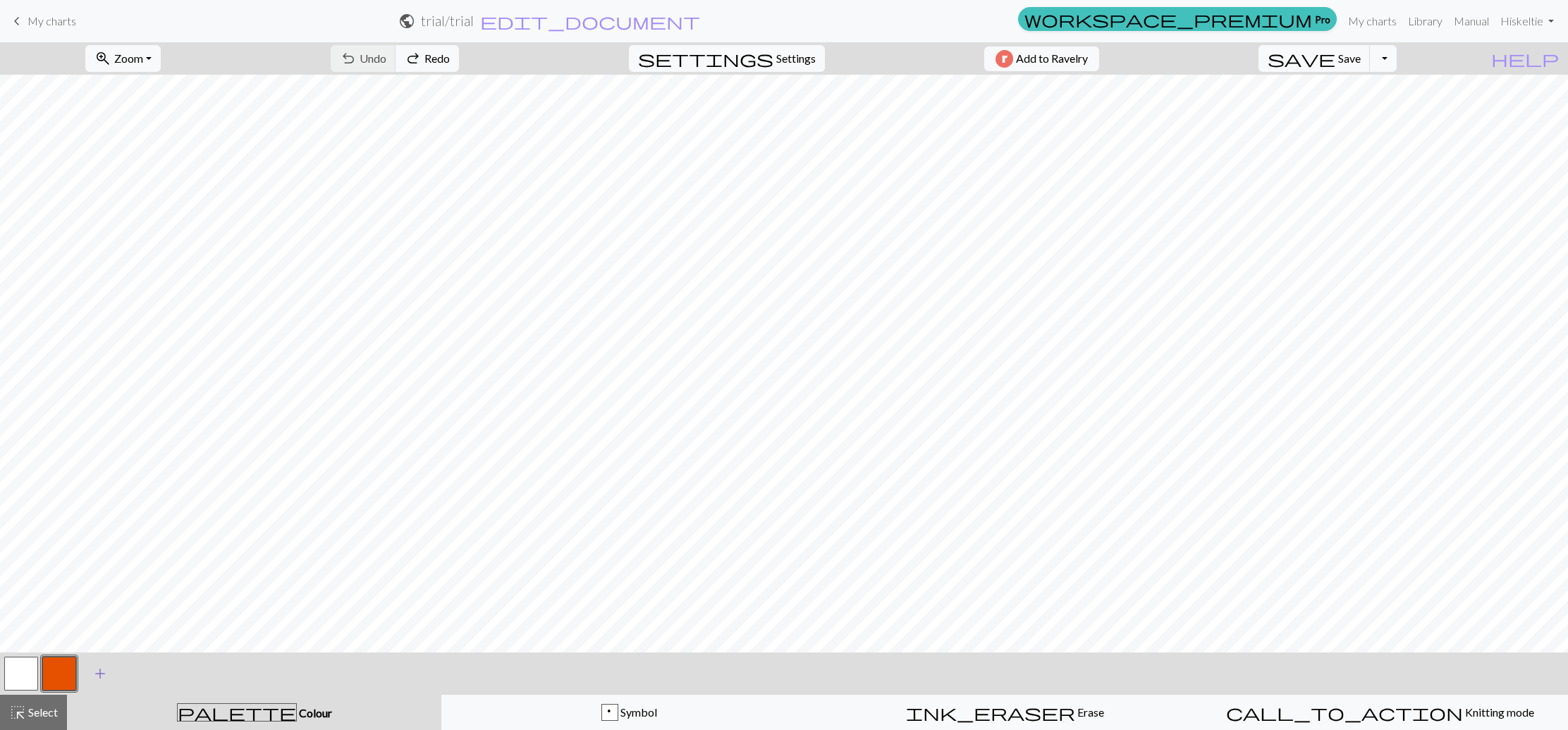
click at [98, 674] on span "add" at bounding box center [100, 674] width 17 height 19
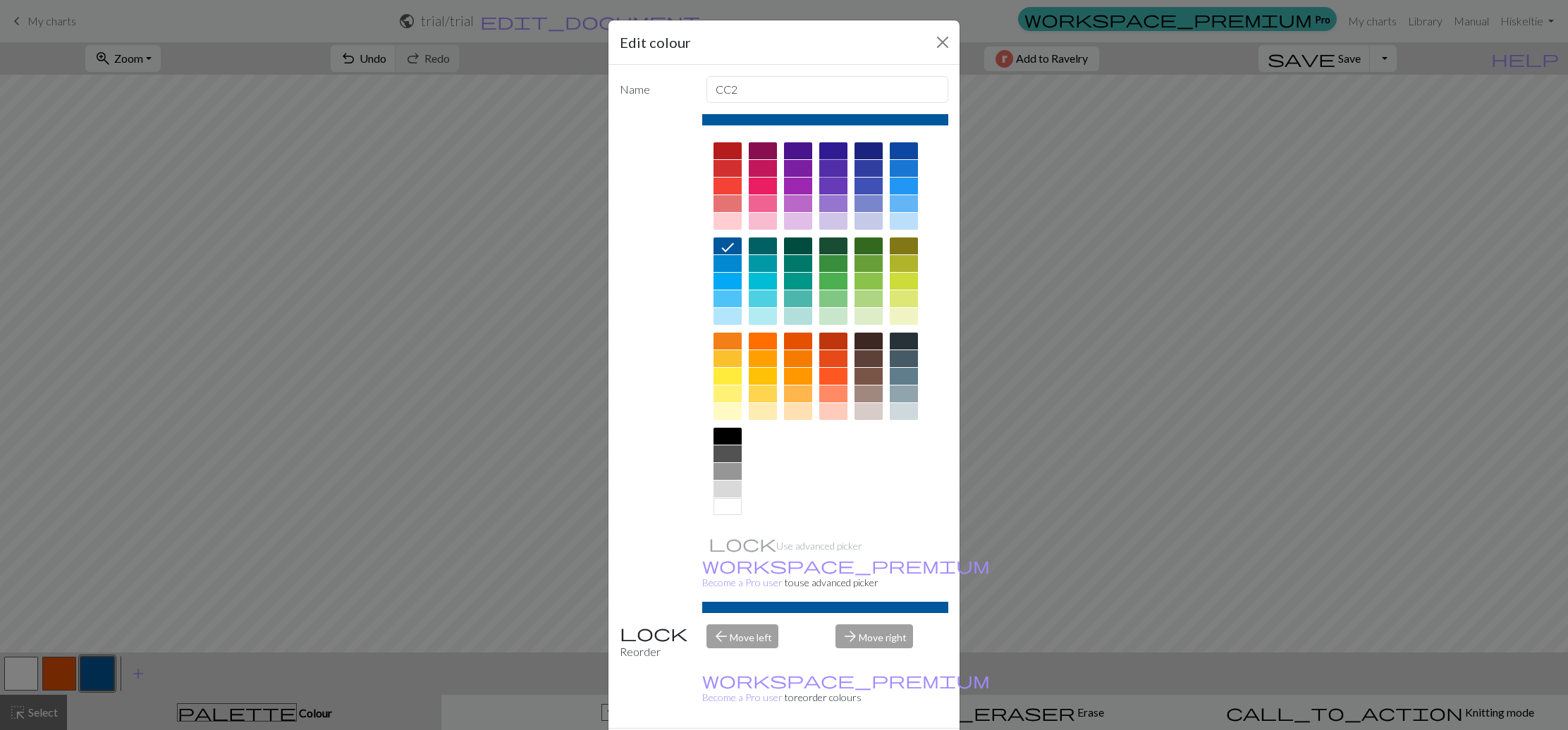
click at [843, 173] on div at bounding box center [833, 168] width 28 height 17
click at [1026, 383] on div "Edit colour Name CC2 Use advanced picker workspace_premium Become a Pro user to…" at bounding box center [784, 365] width 1568 height 730
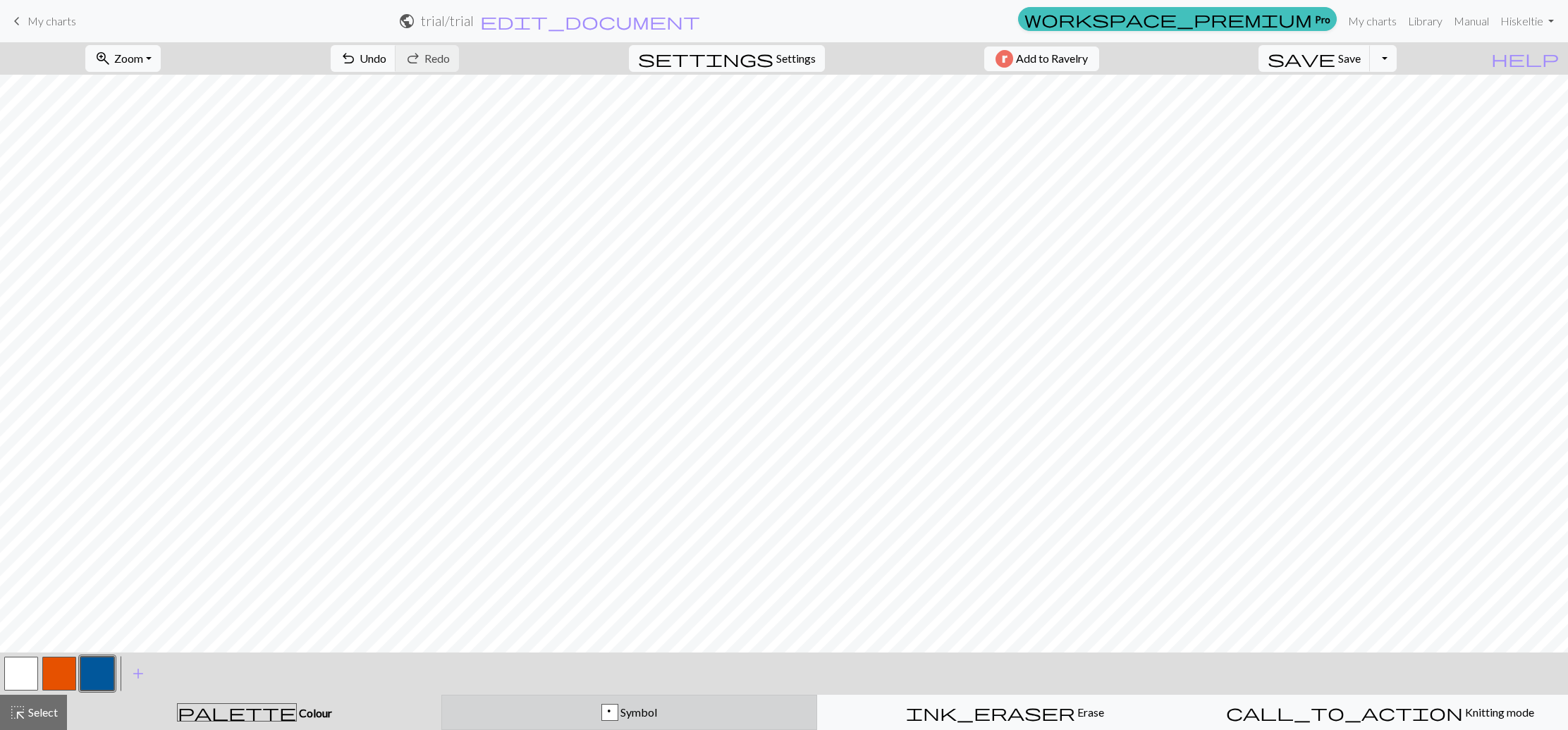
drag, startPoint x: 618, startPoint y: 712, endPoint x: 627, endPoint y: 703, distance: 12.7
click at [618, 712] on div "p" at bounding box center [609, 713] width 15 height 17
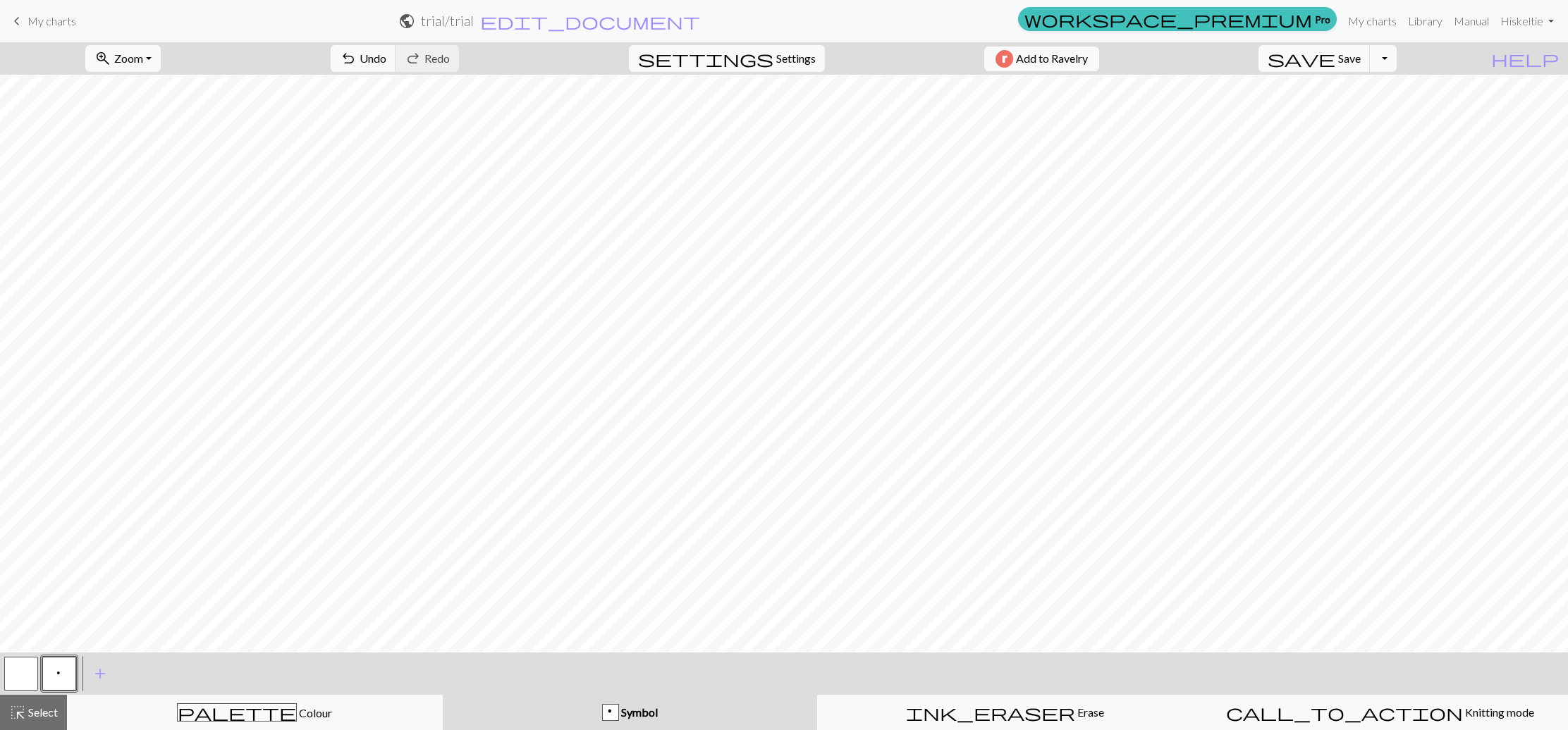
click at [607, 712] on div "p" at bounding box center [610, 713] width 15 height 17
click at [57, 674] on span "p" at bounding box center [59, 674] width 8 height 14
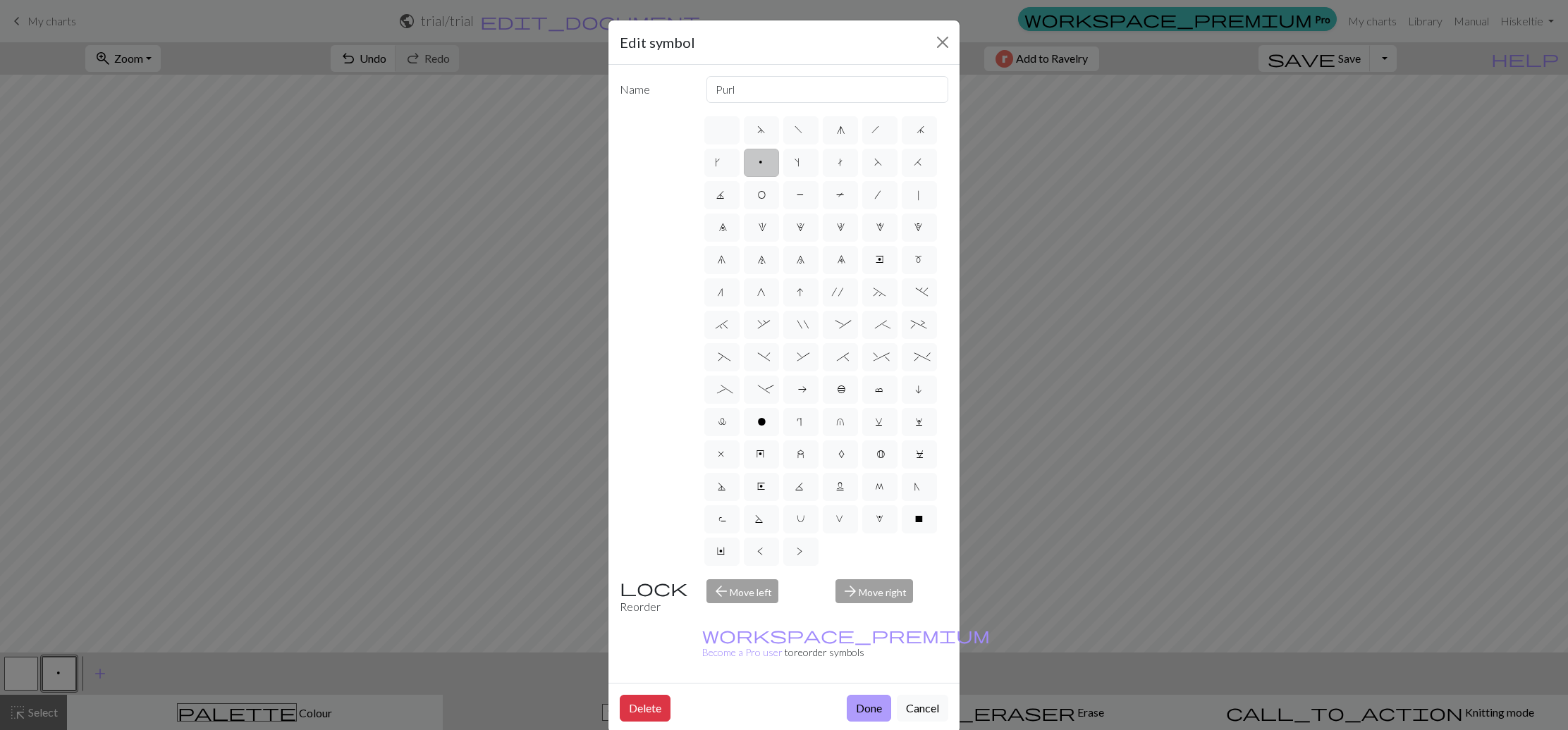
click at [858, 695] on button "Done" at bounding box center [869, 708] width 44 height 27
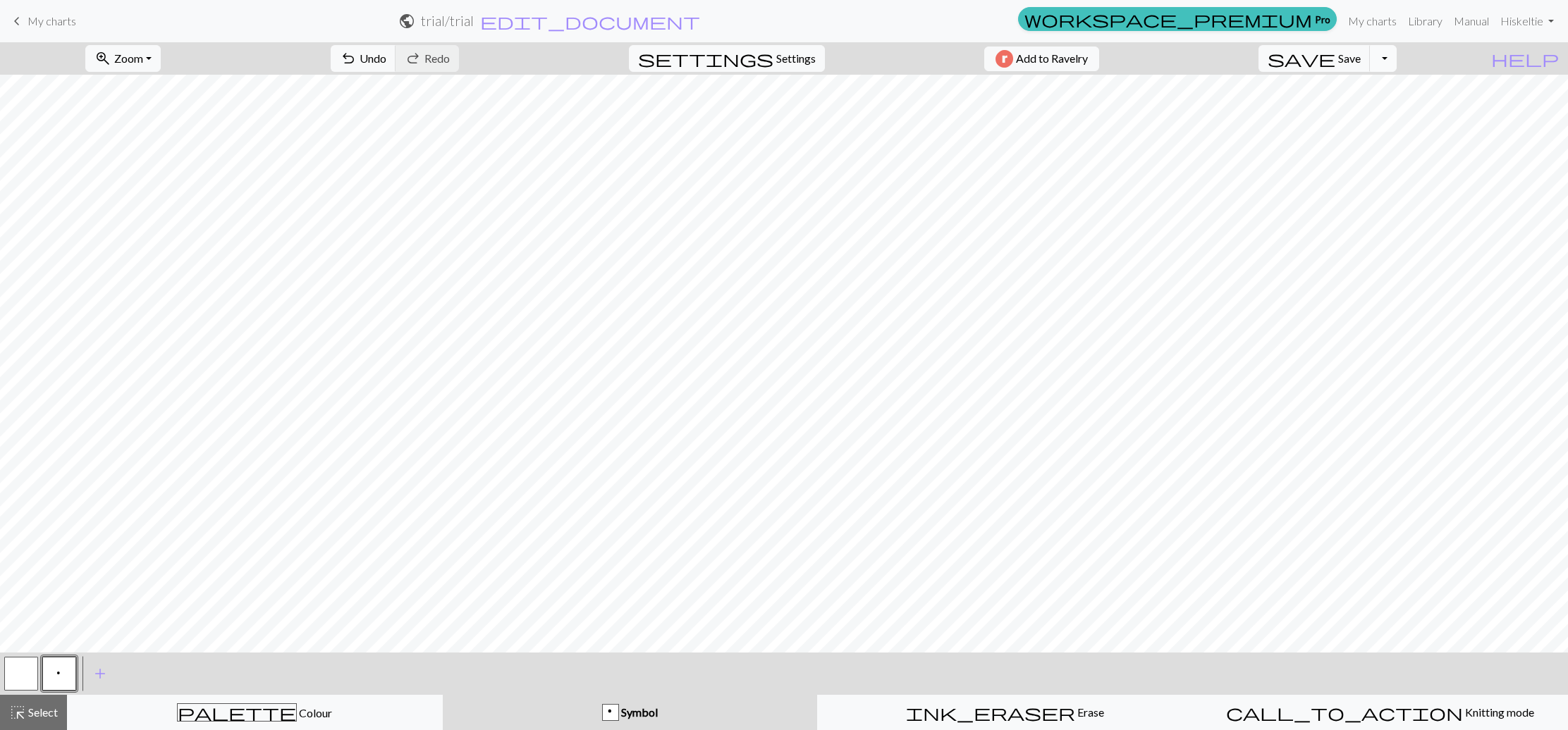
click at [1396, 58] on button "Toggle Dropdown" at bounding box center [1382, 58] width 27 height 27
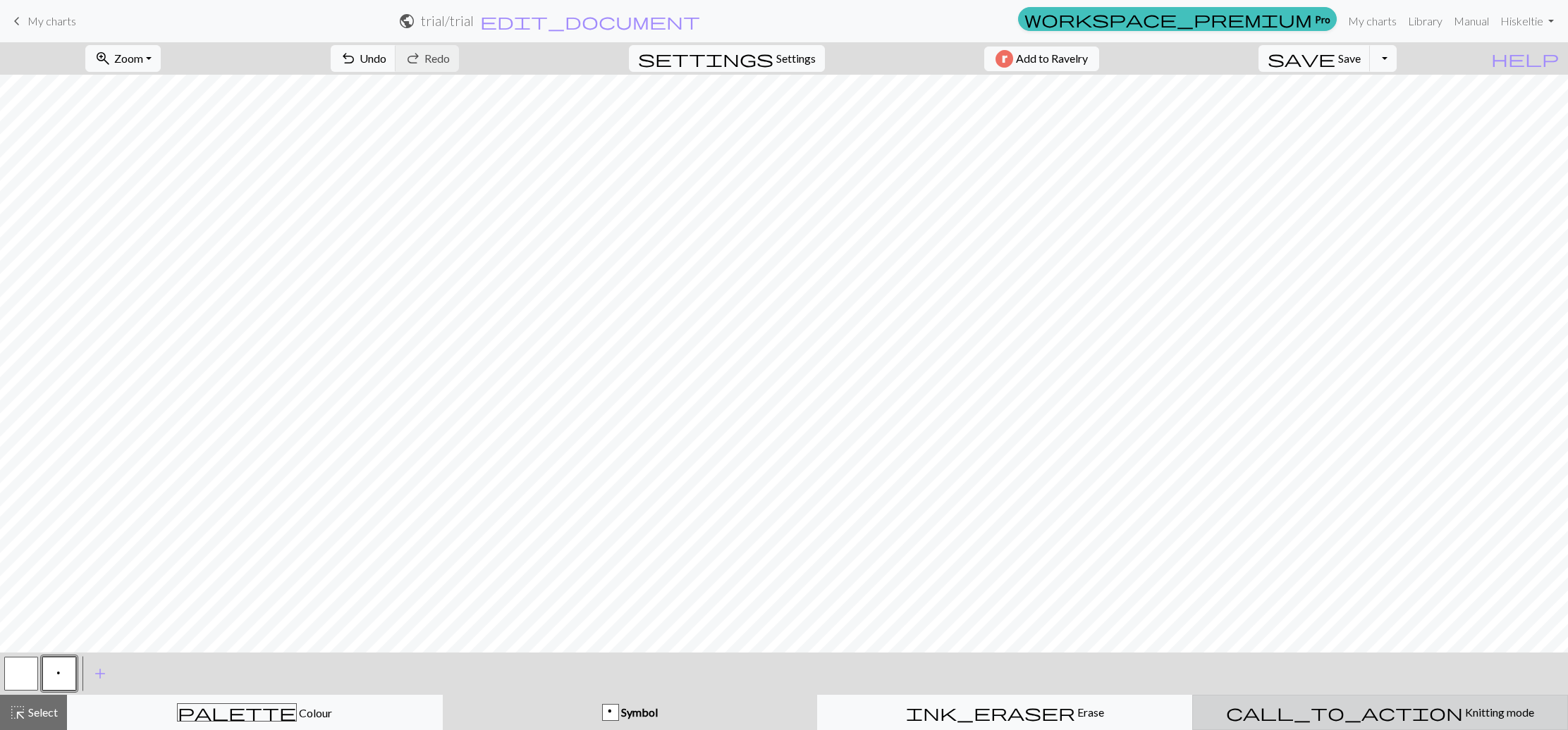
click at [1462, 711] on span "Knitting mode" at bounding box center [1498, 712] width 71 height 14
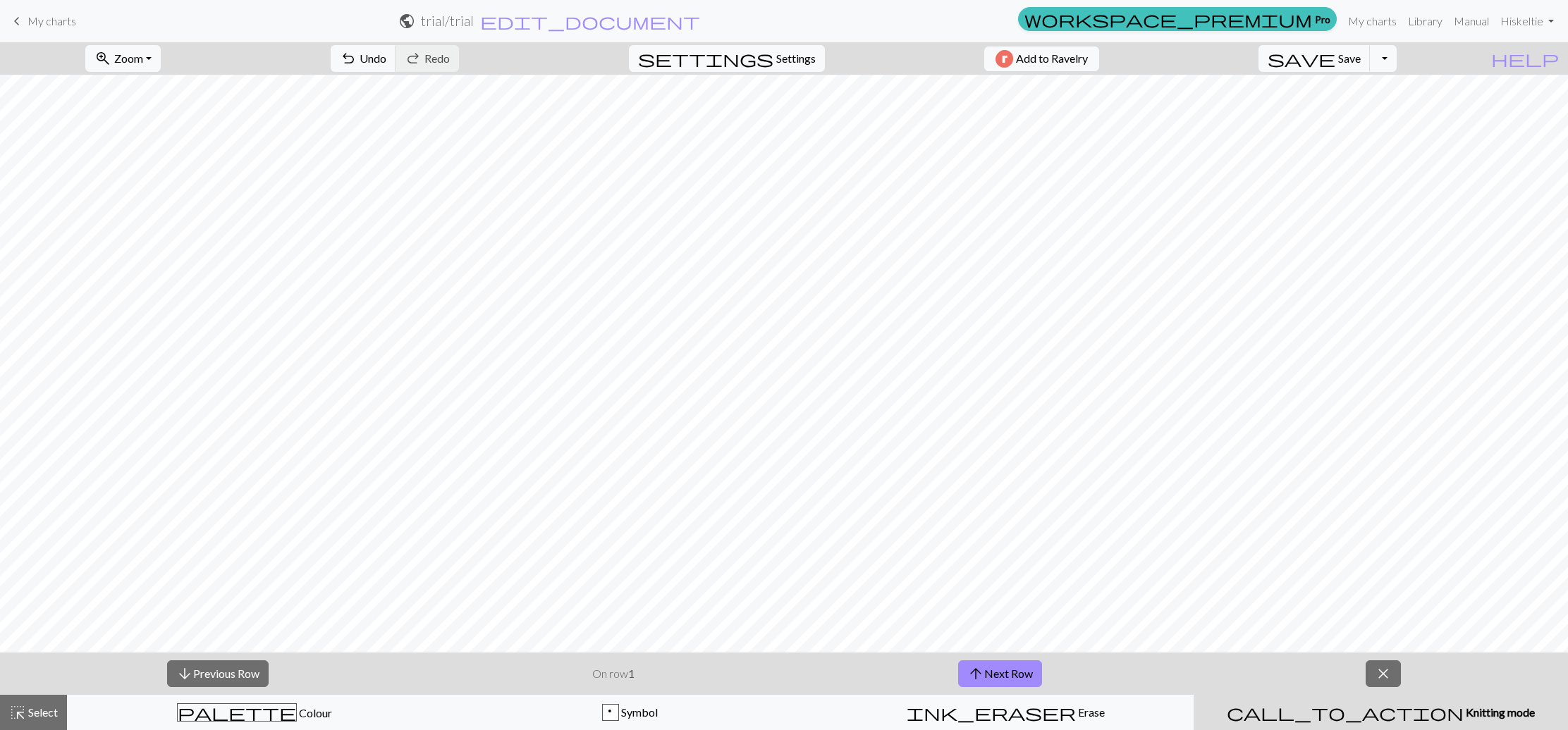
click at [1463, 711] on span "Knitting mode" at bounding box center [1499, 712] width 71 height 14
click at [1385, 672] on span "close" at bounding box center [1382, 674] width 17 height 19
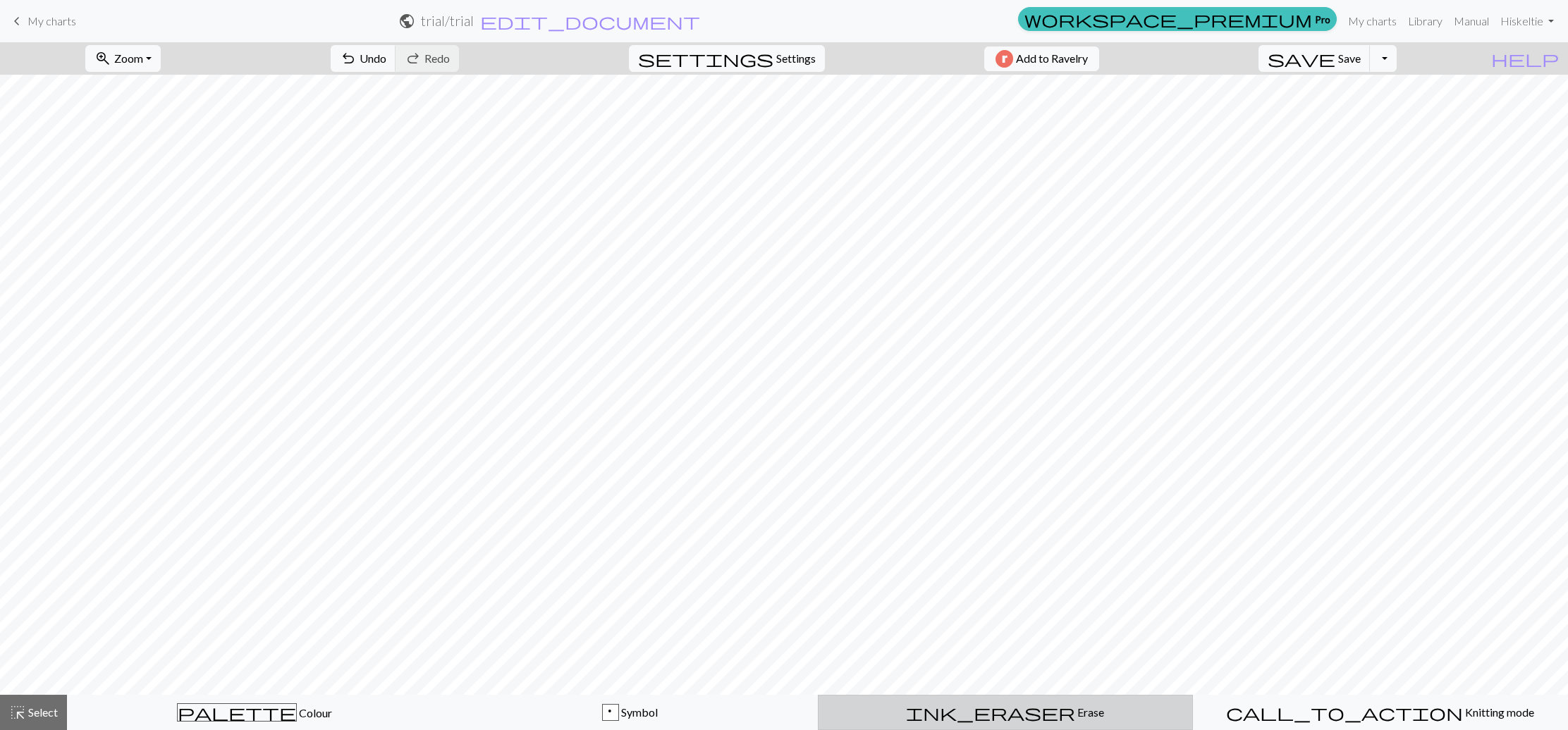
click at [1075, 707] on span "Erase" at bounding box center [1090, 712] width 29 height 14
click at [45, 715] on span "Select" at bounding box center [41, 712] width 31 height 14
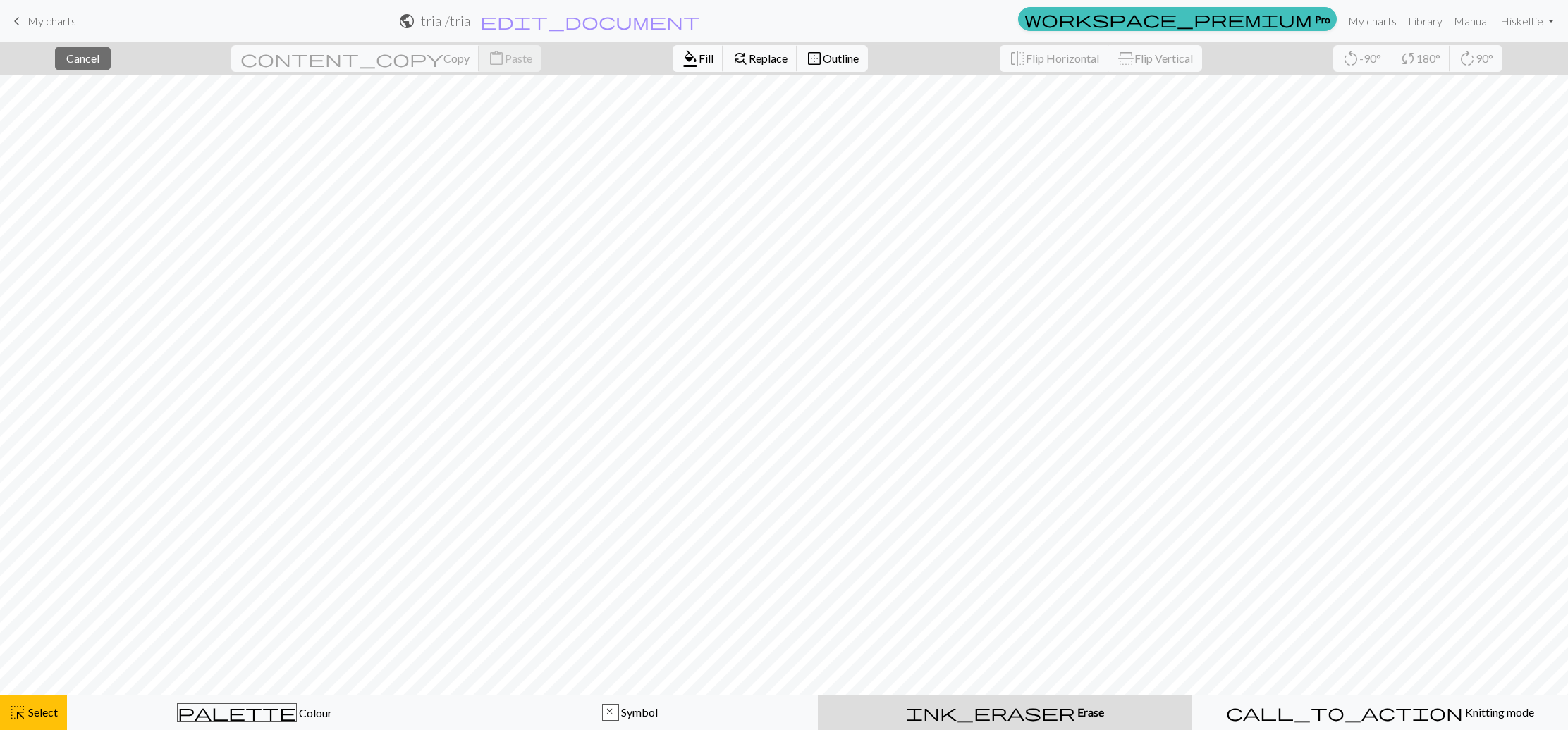
click at [699, 59] on span "Fill" at bounding box center [706, 58] width 15 height 14
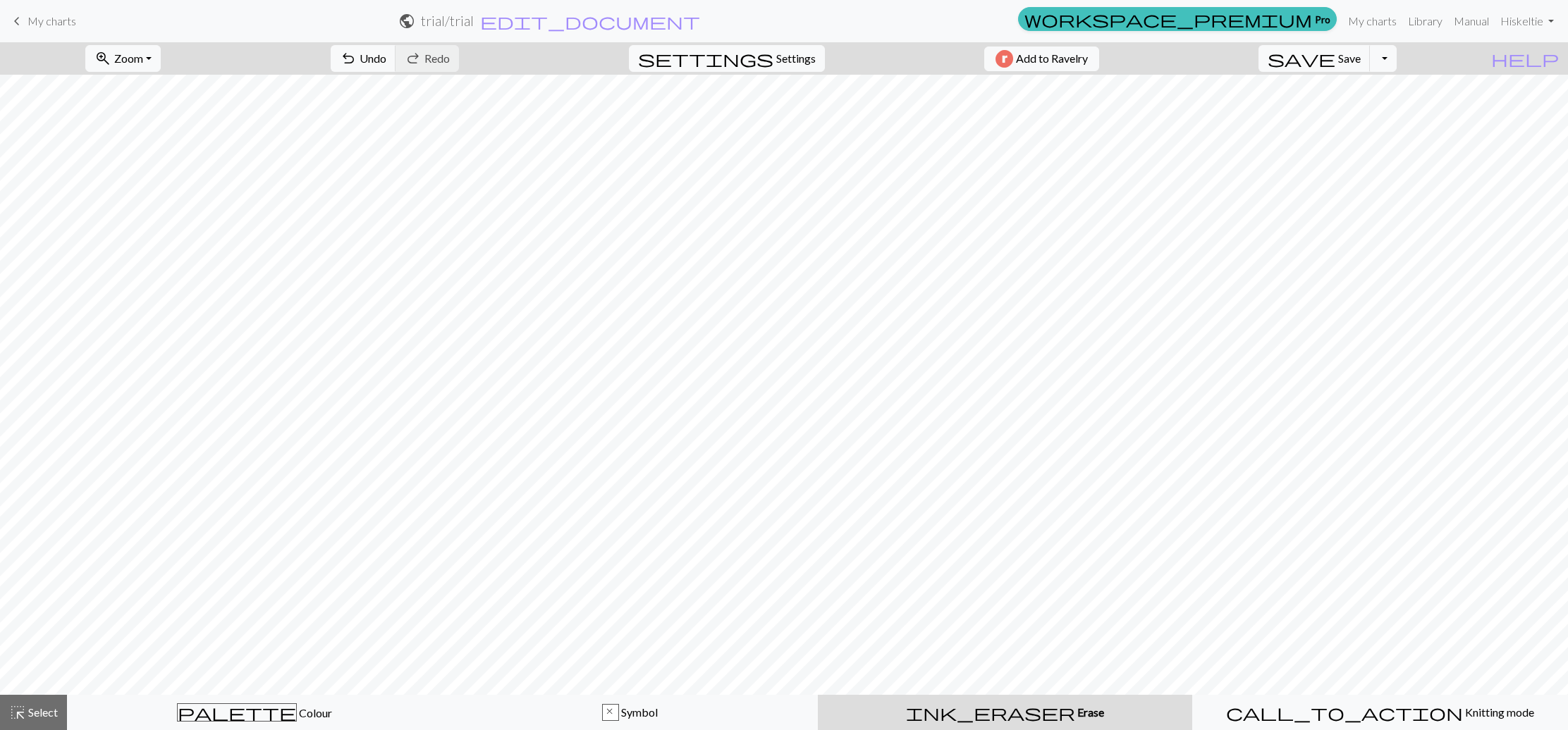
click at [1006, 724] on button "ink_eraser Erase Erase" at bounding box center [1005, 713] width 374 height 35
click at [1075, 718] on span "Erase" at bounding box center [1090, 712] width 29 height 14
click at [396, 48] on button "undo Undo Undo" at bounding box center [363, 58] width 65 height 27
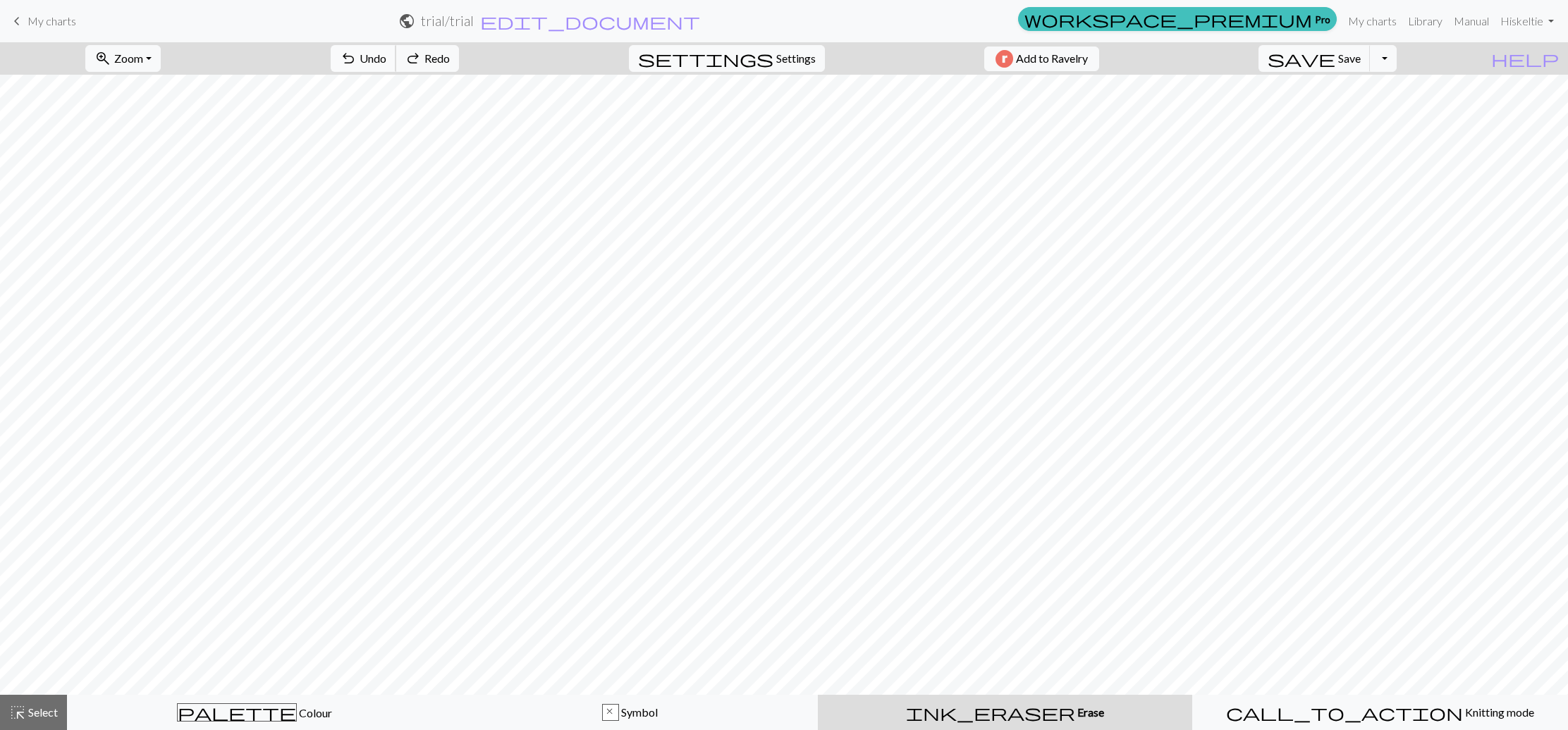
click at [396, 48] on button "undo Undo Undo" at bounding box center [363, 58] width 65 height 27
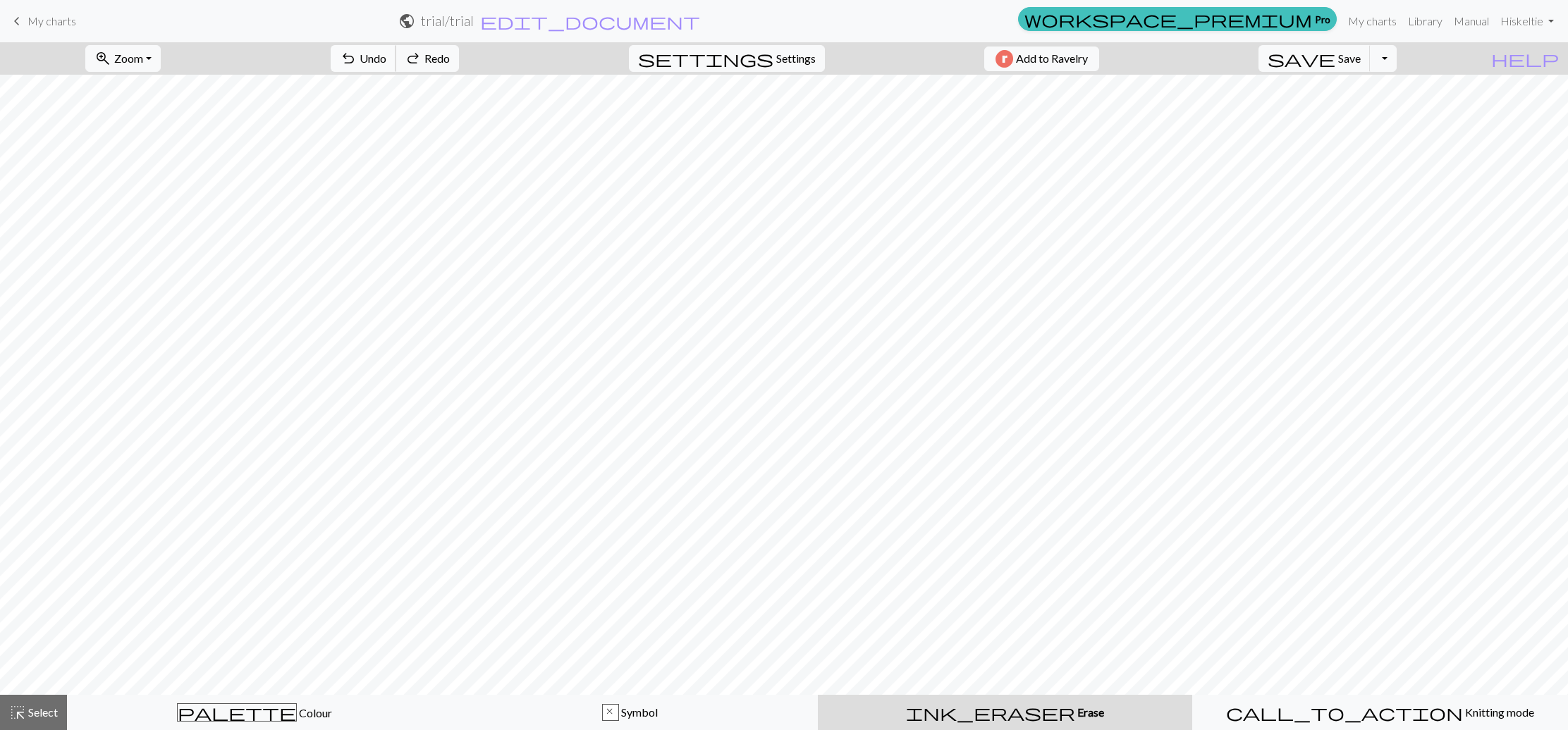
click at [396, 48] on button "undo Undo Undo" at bounding box center [363, 58] width 65 height 27
click at [419, 48] on div "undo Undo Undo redo Redo Redo" at bounding box center [394, 58] width 149 height 32
click at [416, 59] on div "undo Undo Undo redo Redo Redo" at bounding box center [394, 58] width 149 height 32
